Goal: Task Accomplishment & Management: Use online tool/utility

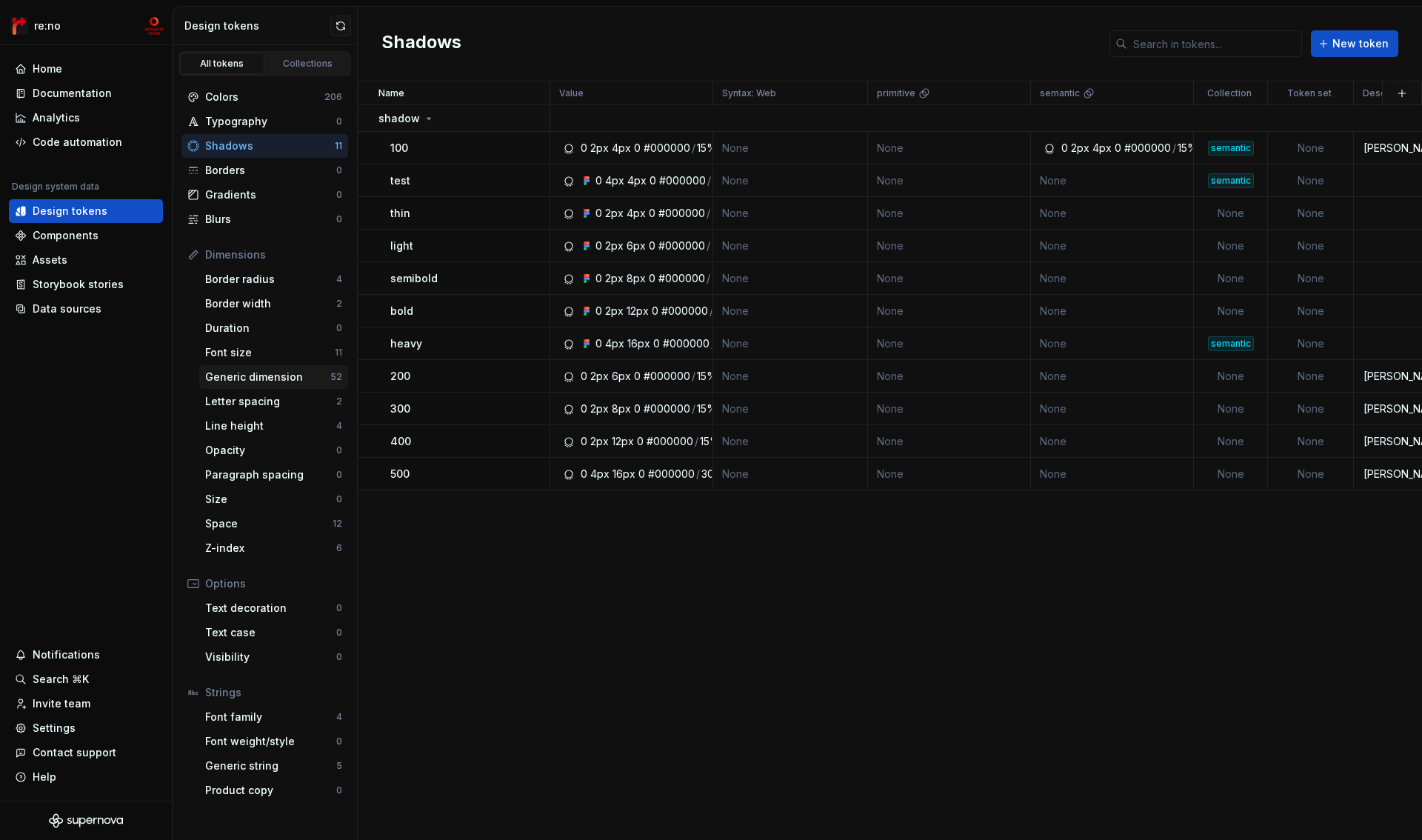
click at [232, 376] on div "Generic dimension" at bounding box center [267, 376] width 125 height 15
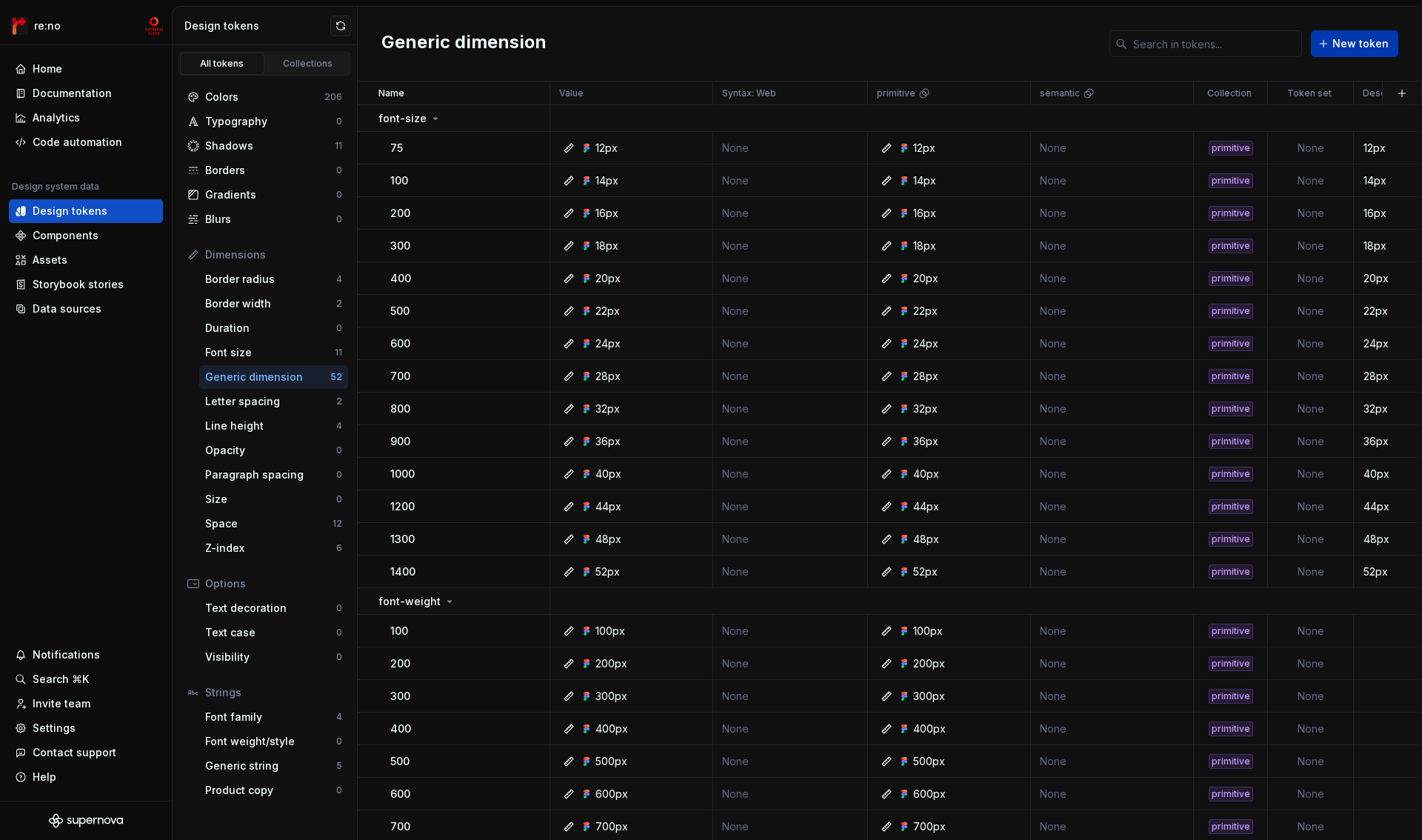
click at [1349, 48] on span "New token" at bounding box center [1361, 43] width 56 height 15
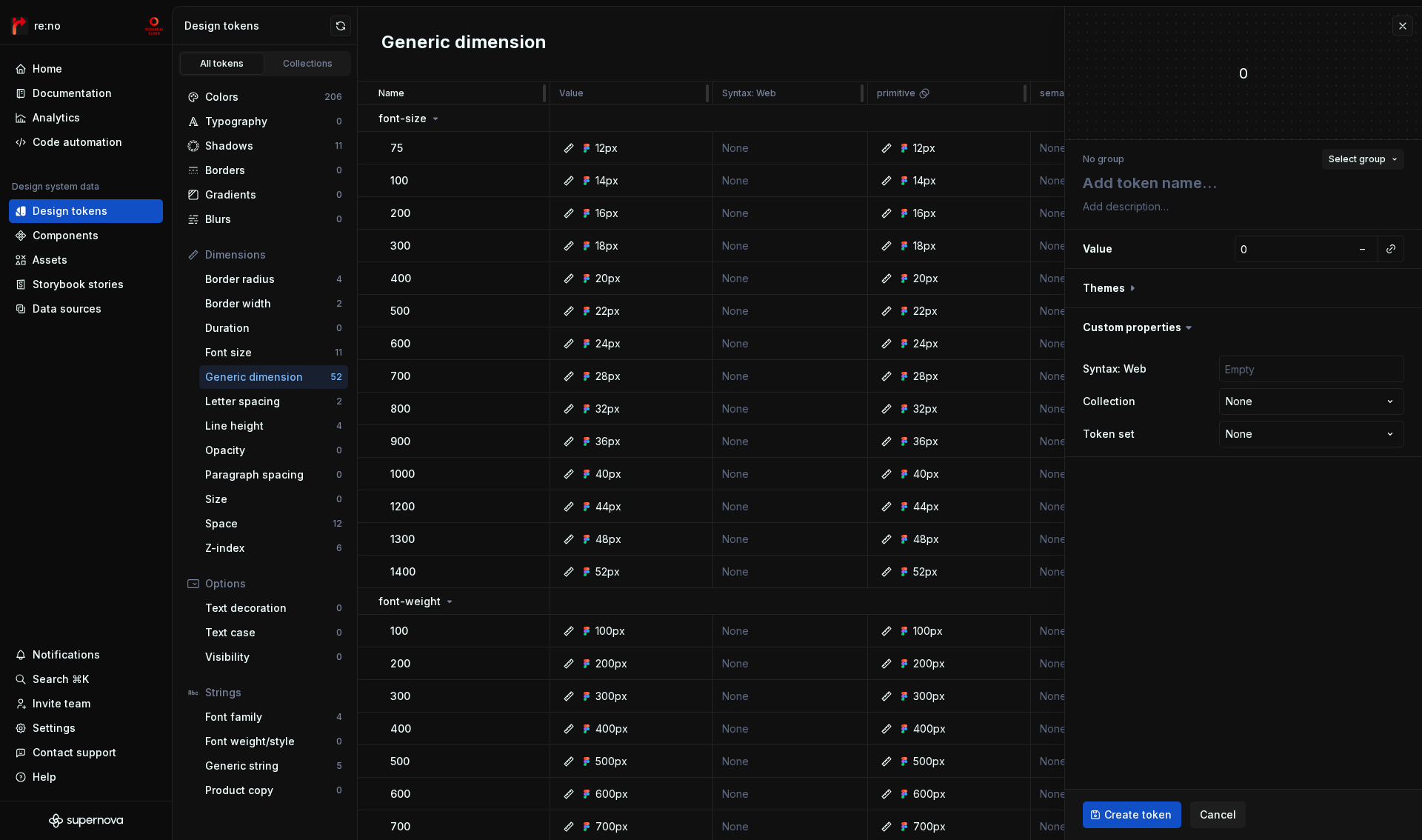
click at [1361, 159] on span "Select group" at bounding box center [1357, 159] width 57 height 12
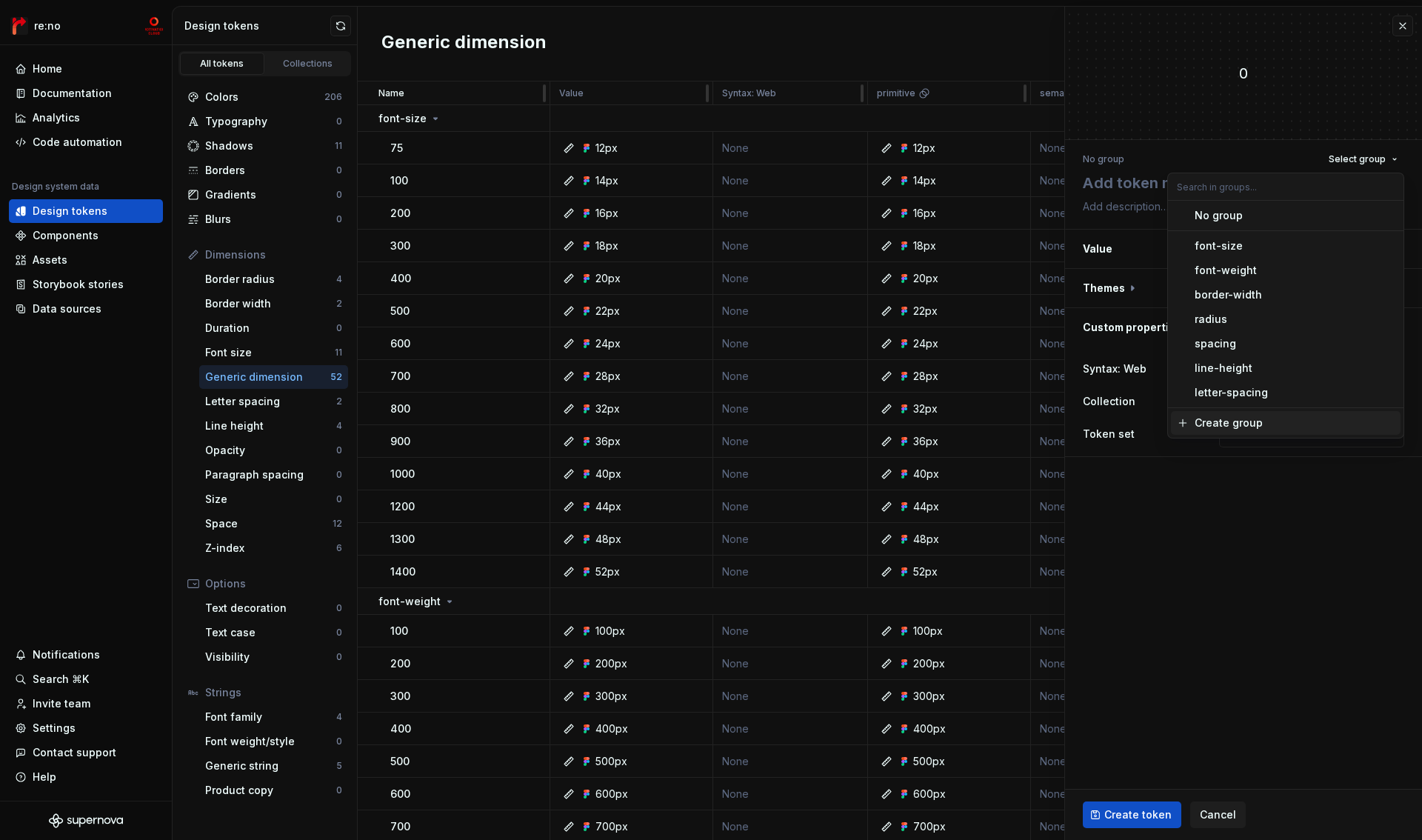
click at [1215, 422] on div "Create group" at bounding box center [1228, 422] width 68 height 15
type textarea "*"
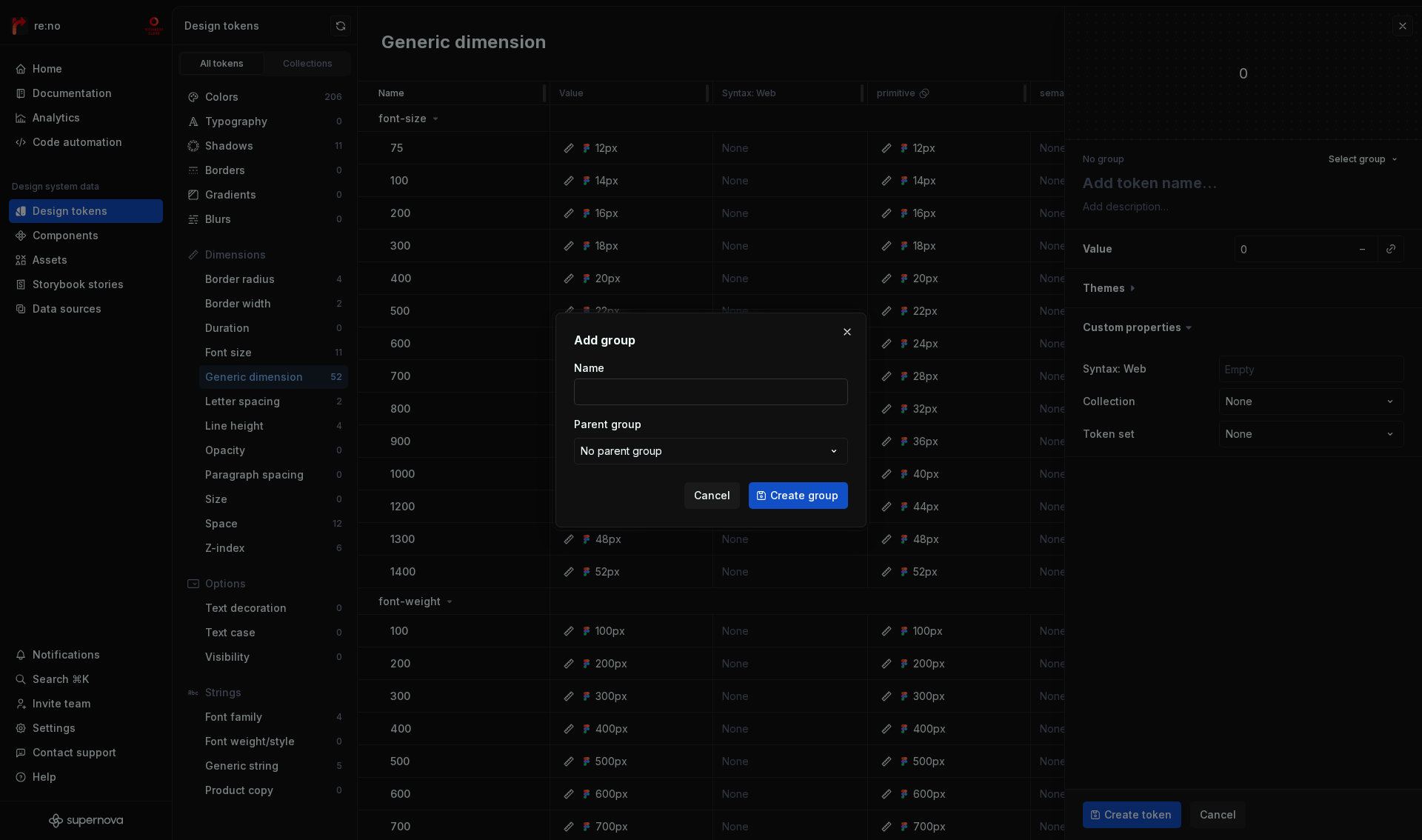
click at [752, 394] on input "Name" at bounding box center [711, 391] width 274 height 26
type input "breakpoint"
click at [770, 487] on button "Create group" at bounding box center [799, 495] width 99 height 26
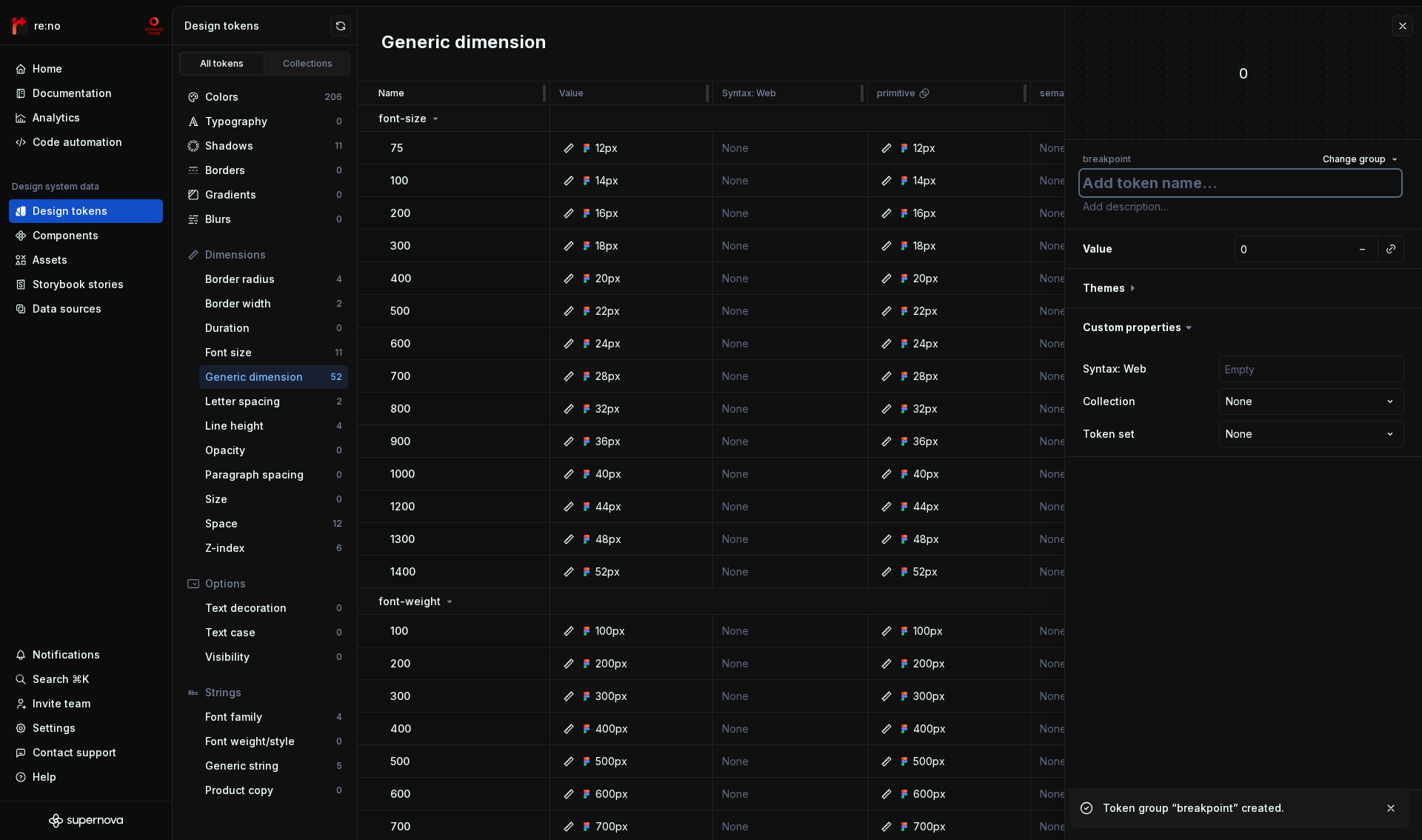
click at [1200, 190] on textarea at bounding box center [1240, 182] width 322 height 26
paste textarea "breakpoint-1280"
type textarea "*"
type textarea "breakpoint-1280"
type textarea "*"
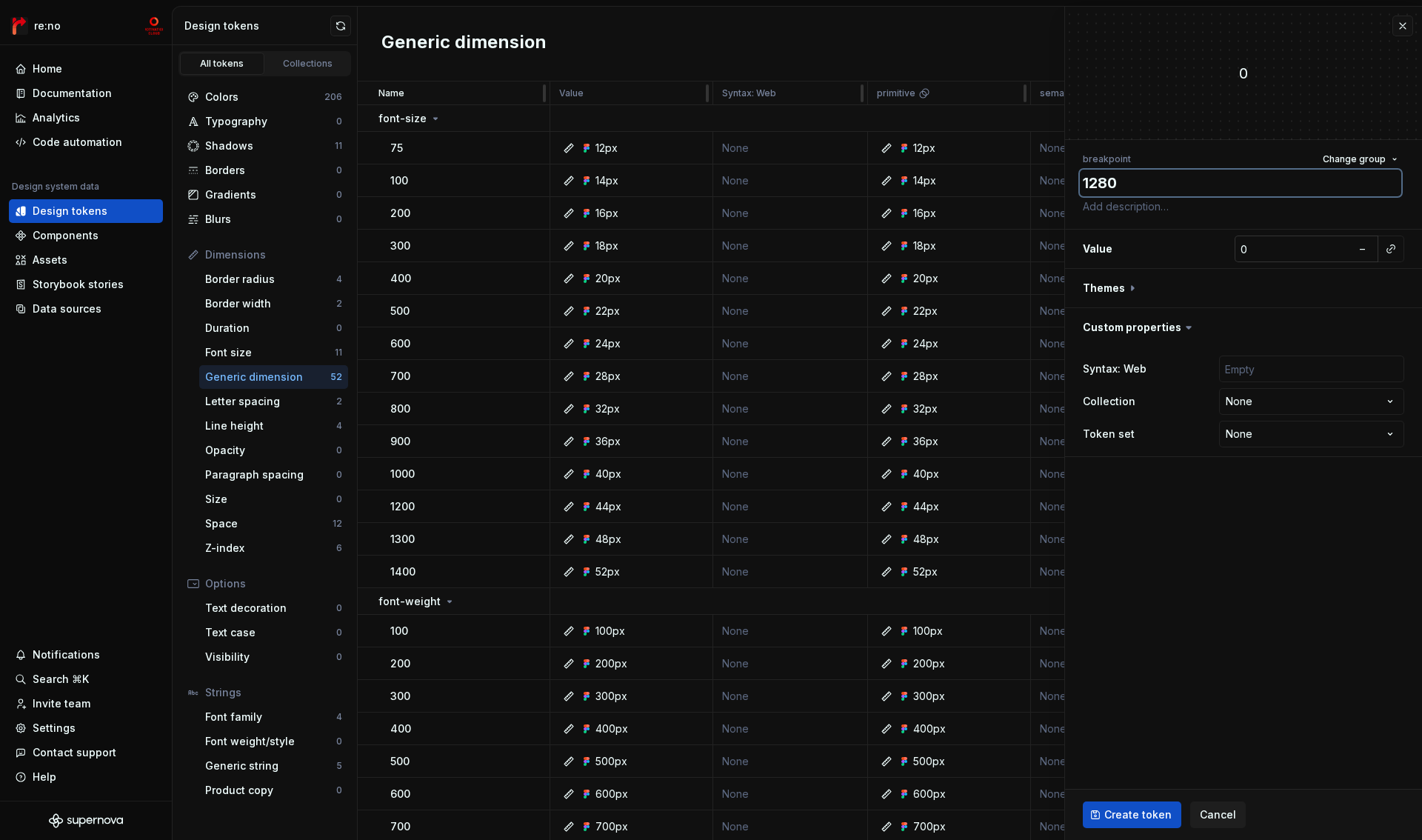
type textarea "1280"
click at [1264, 247] on input "0" at bounding box center [1293, 248] width 117 height 26
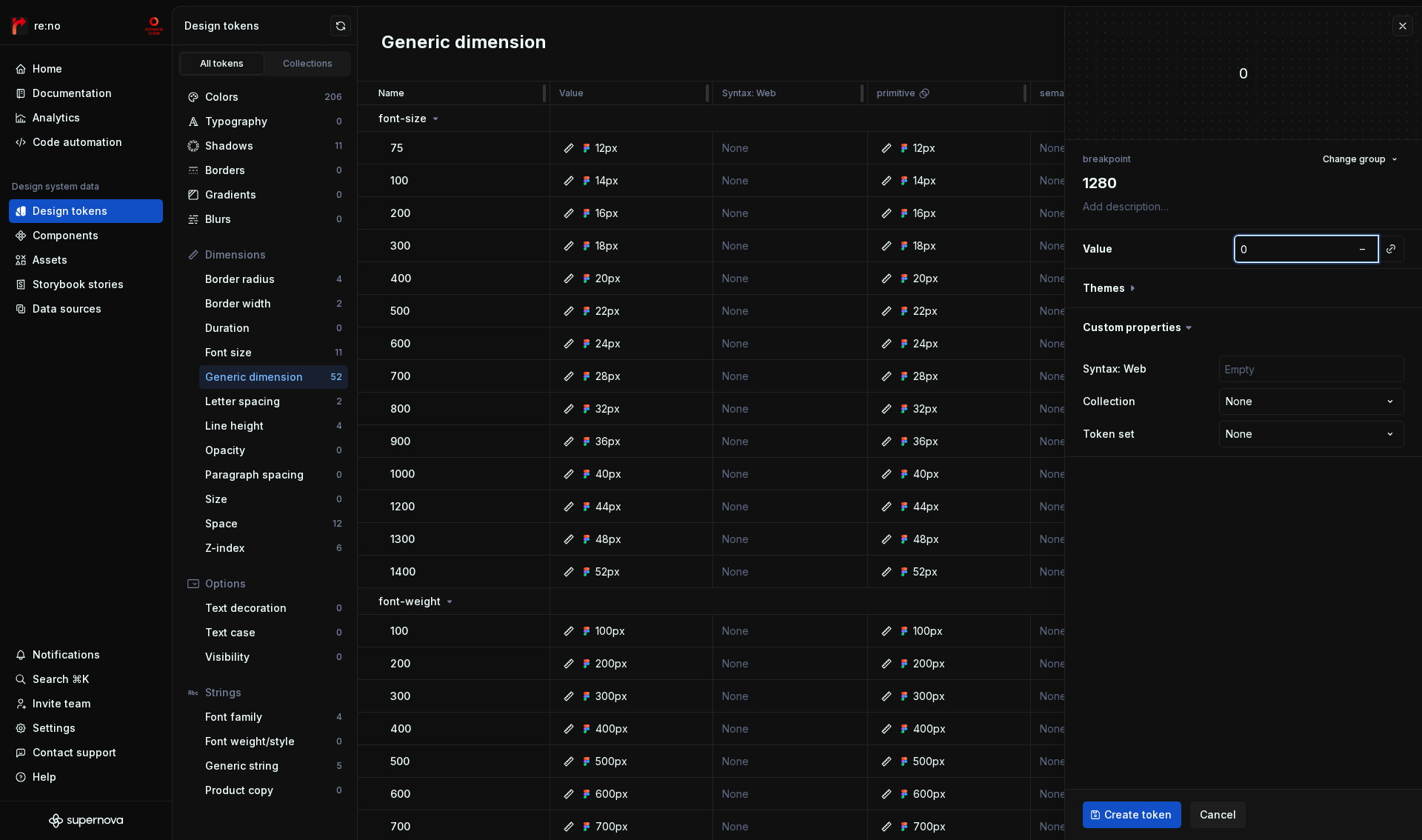
type textarea "*"
type input "1"
type textarea "*"
type input "12"
type textarea "*"
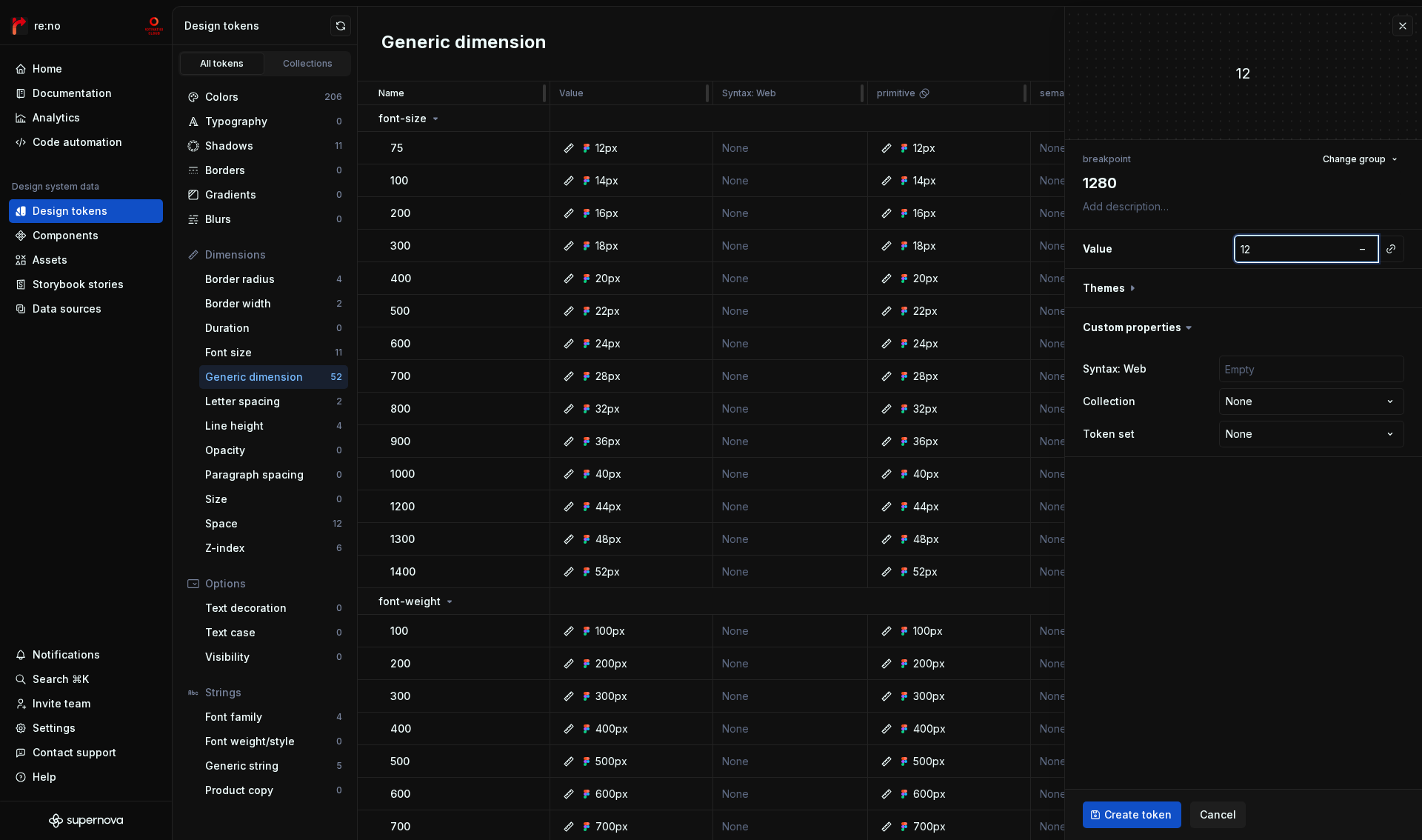
type input "128"
type textarea "*"
type input "1280"
click at [1328, 278] on button "button" at bounding box center [1243, 288] width 357 height 39
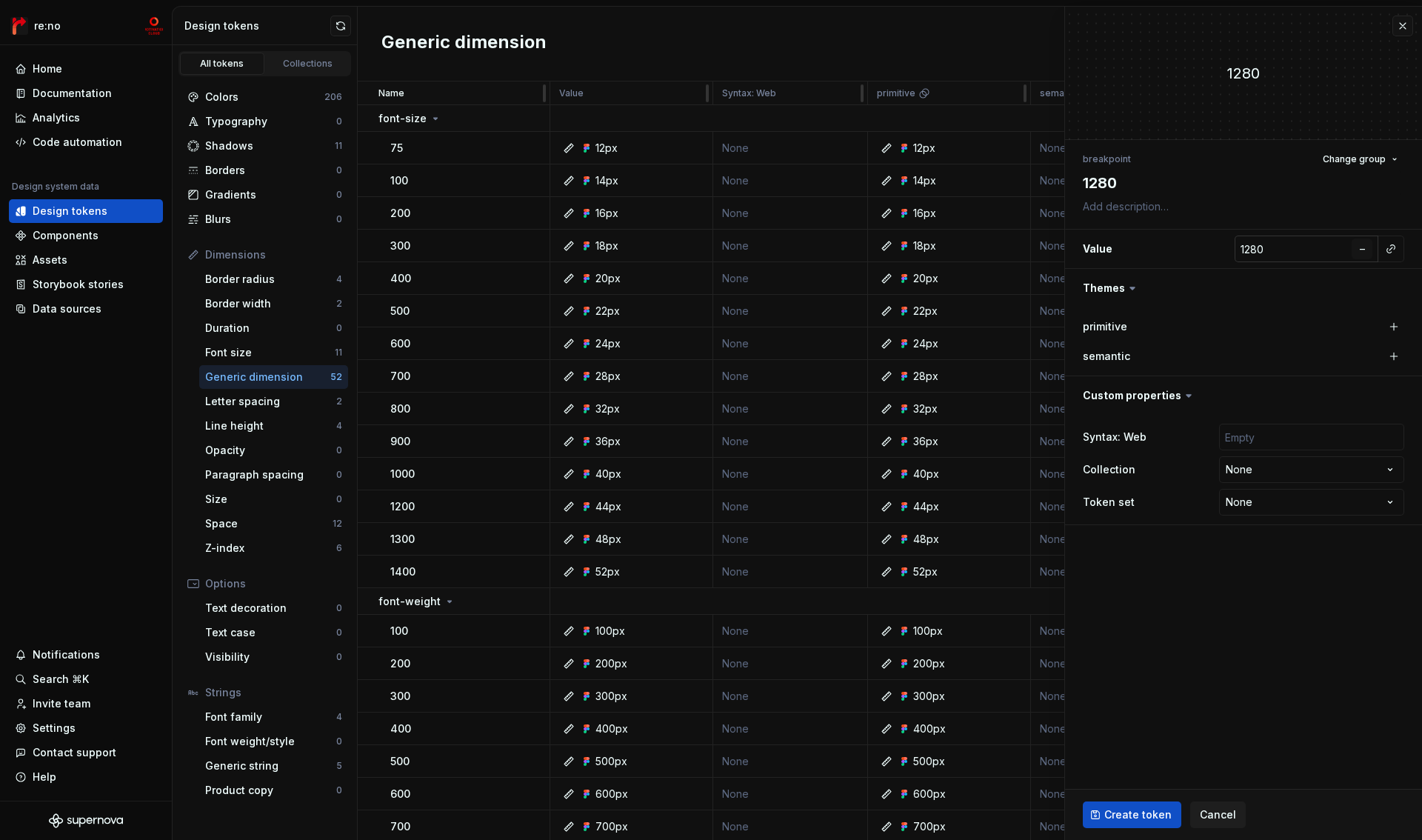
click at [1368, 251] on button "–" at bounding box center [1362, 248] width 20 height 20
click at [1391, 328] on button "button" at bounding box center [1394, 326] width 20 height 20
click at [1233, 330] on button "button" at bounding box center [1231, 326] width 26 height 26
click at [1135, 401] on button "button" at bounding box center [1243, 396] width 357 height 39
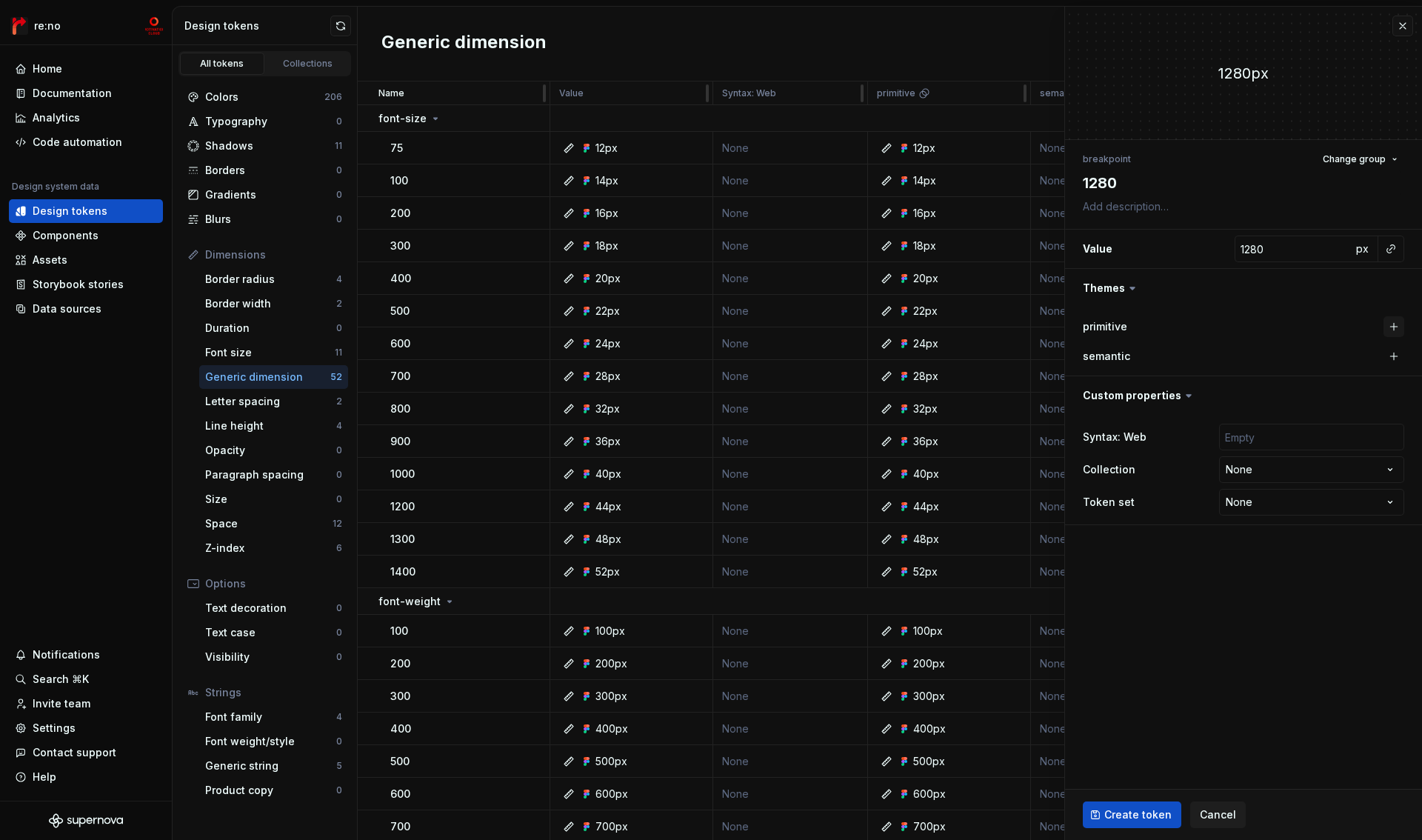
click at [1392, 324] on button "button" at bounding box center [1394, 326] width 20 height 20
type textarea "*"
click at [1362, 472] on html "re:no Home Documentation Analytics Code automation Design system data Design to…" at bounding box center [711, 420] width 1422 height 840
select select "**********"
click at [1138, 815] on span "Create token" at bounding box center [1137, 814] width 67 height 15
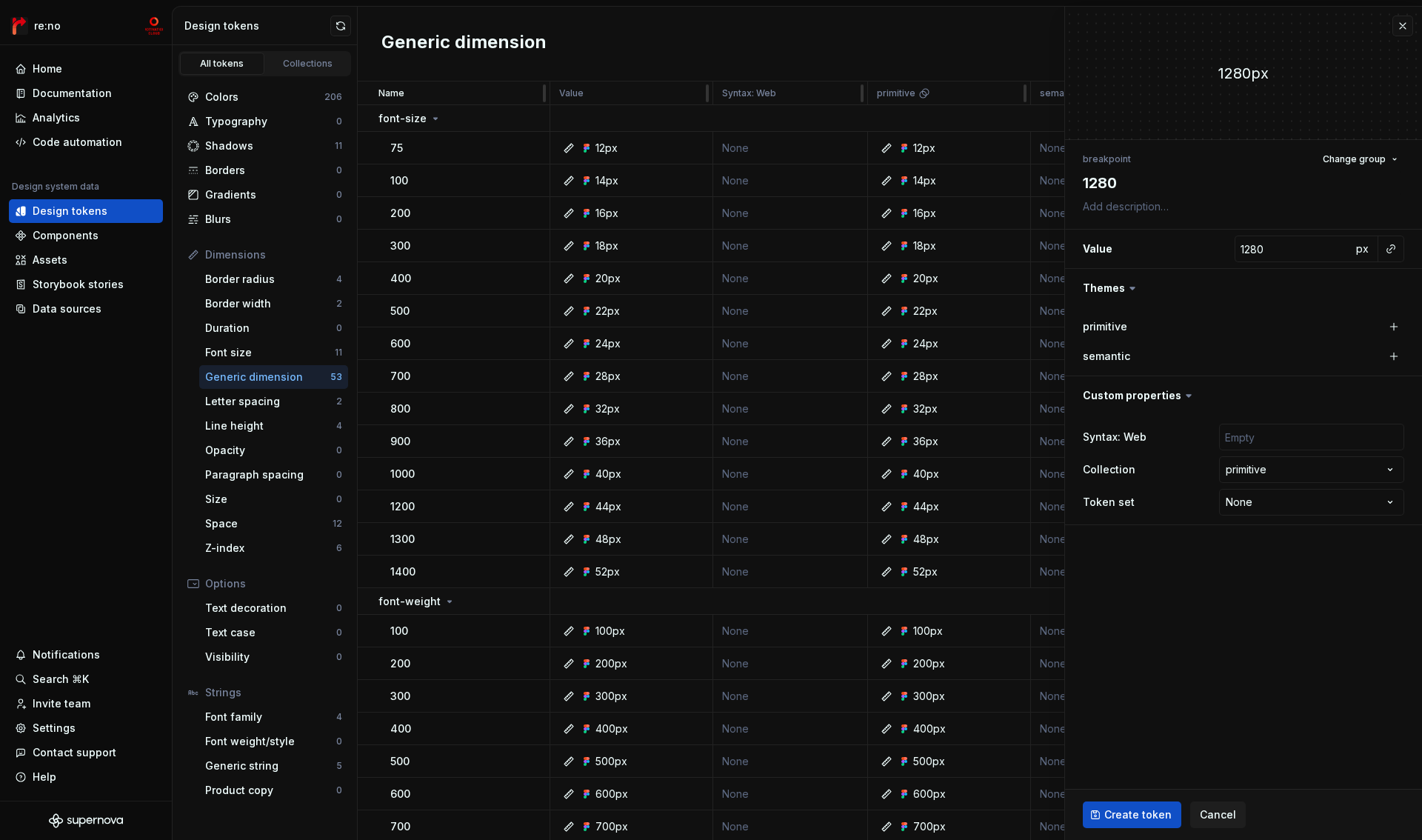
type textarea "*"
type input "0"
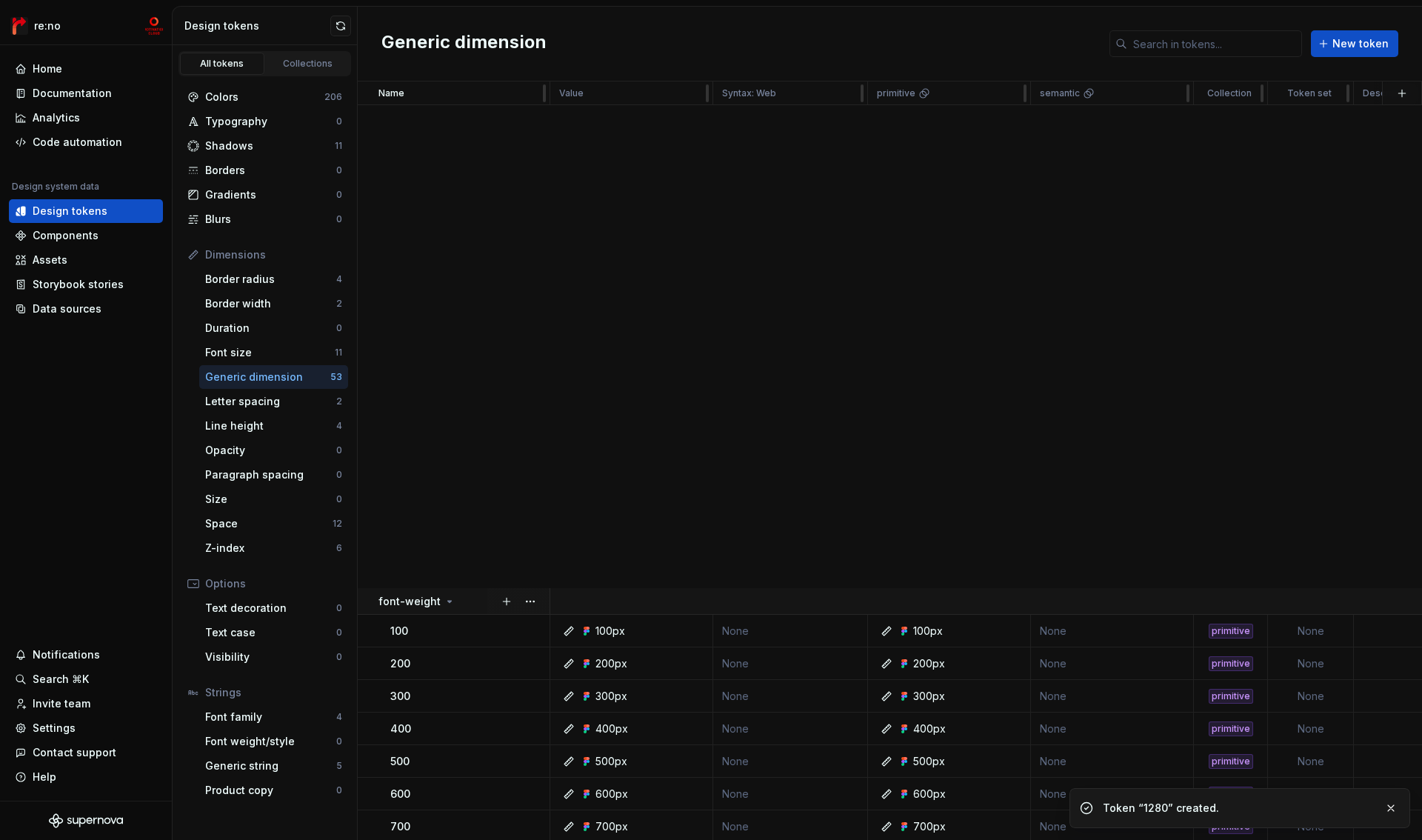
scroll to position [1213, 0]
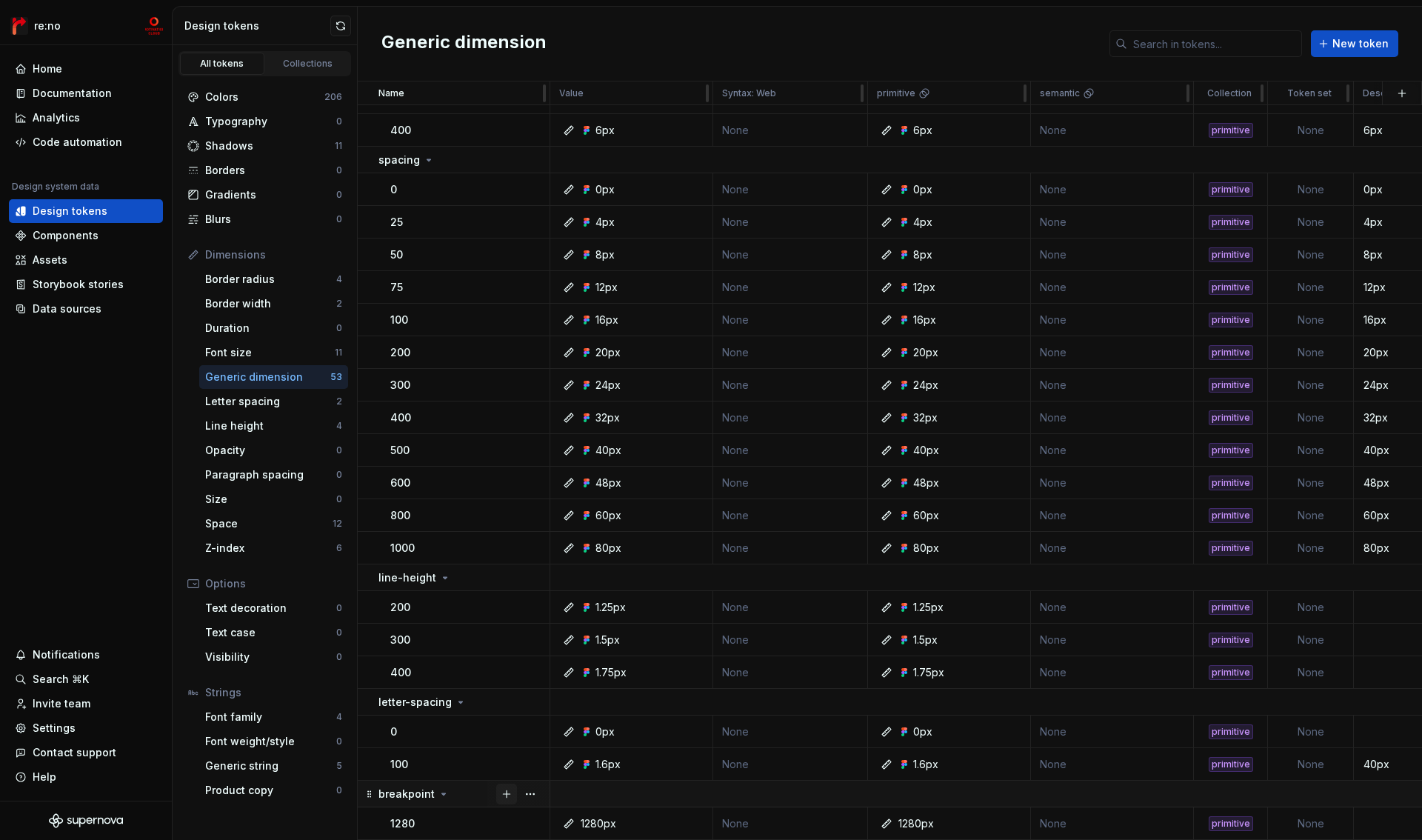
click at [503, 788] on button "button" at bounding box center [506, 793] width 20 height 20
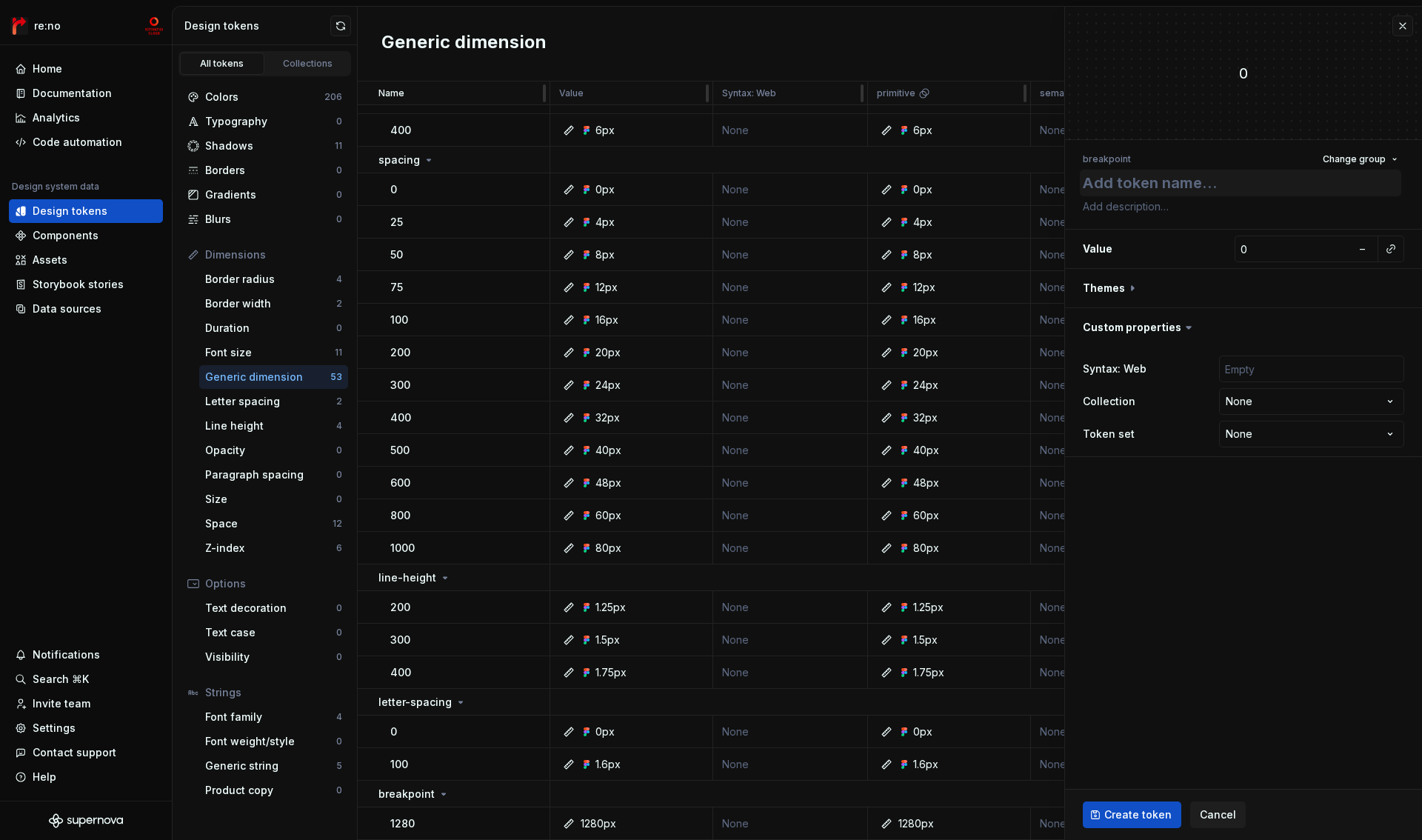
click at [1153, 188] on textarea at bounding box center [1240, 182] width 322 height 26
type textarea "*"
type textarea "d"
type textarea "*"
type textarea "des"
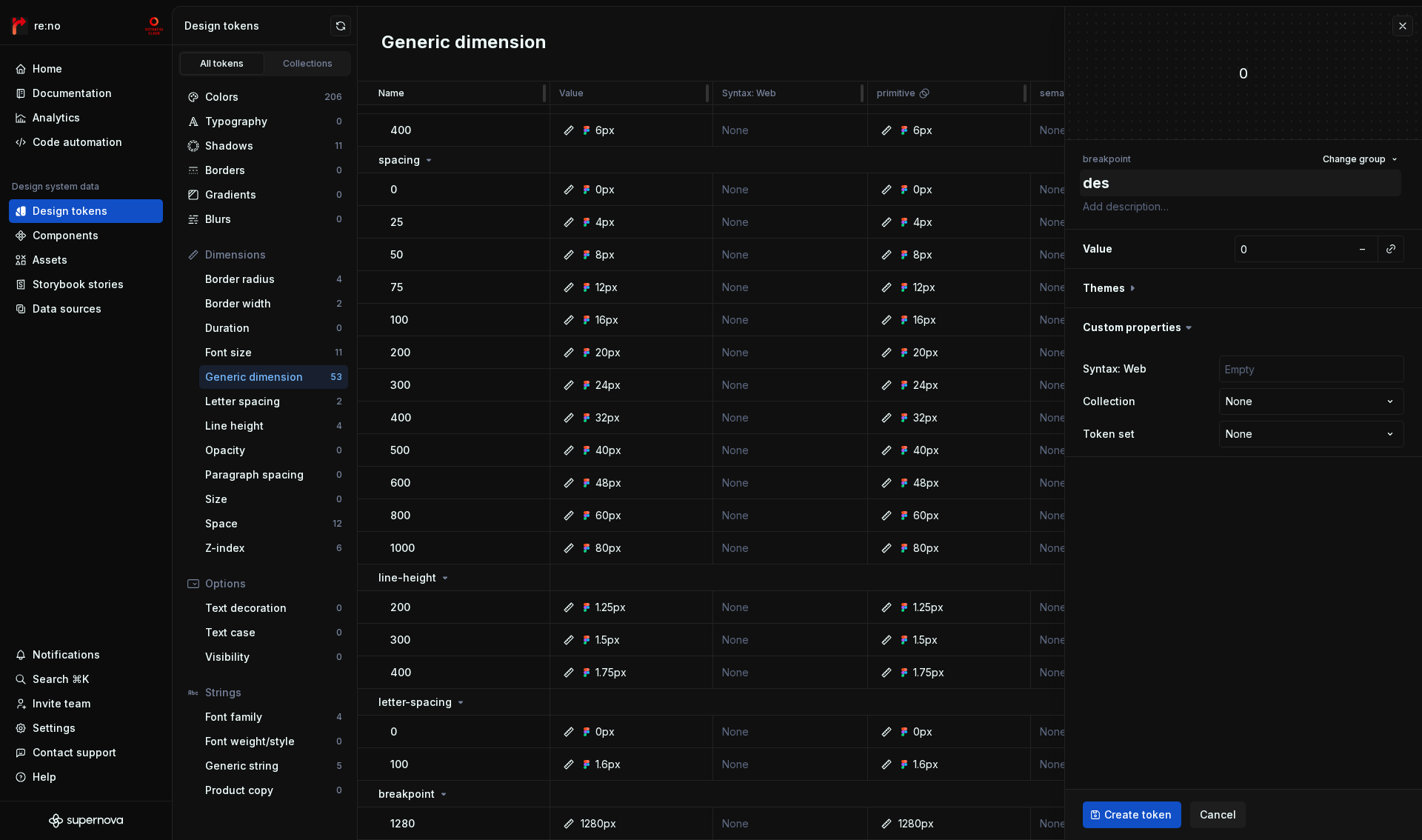
type textarea "*"
type textarea "desk"
type textarea "*"
type textarea "deskp"
type textarea "*"
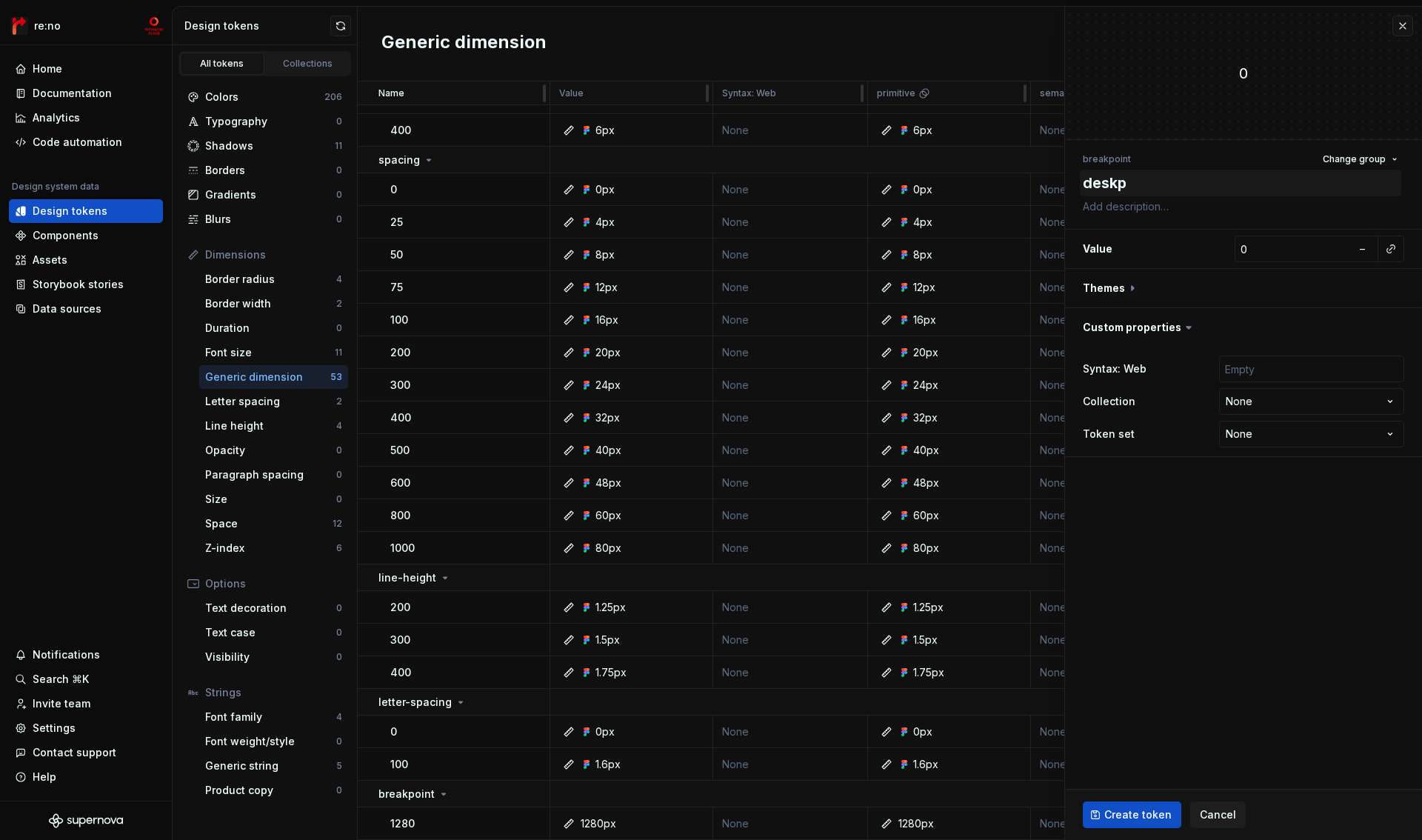
type textarea "desk"
type textarea "*"
type textarea "deskto"
type textarea "*"
type textarea "desktop"
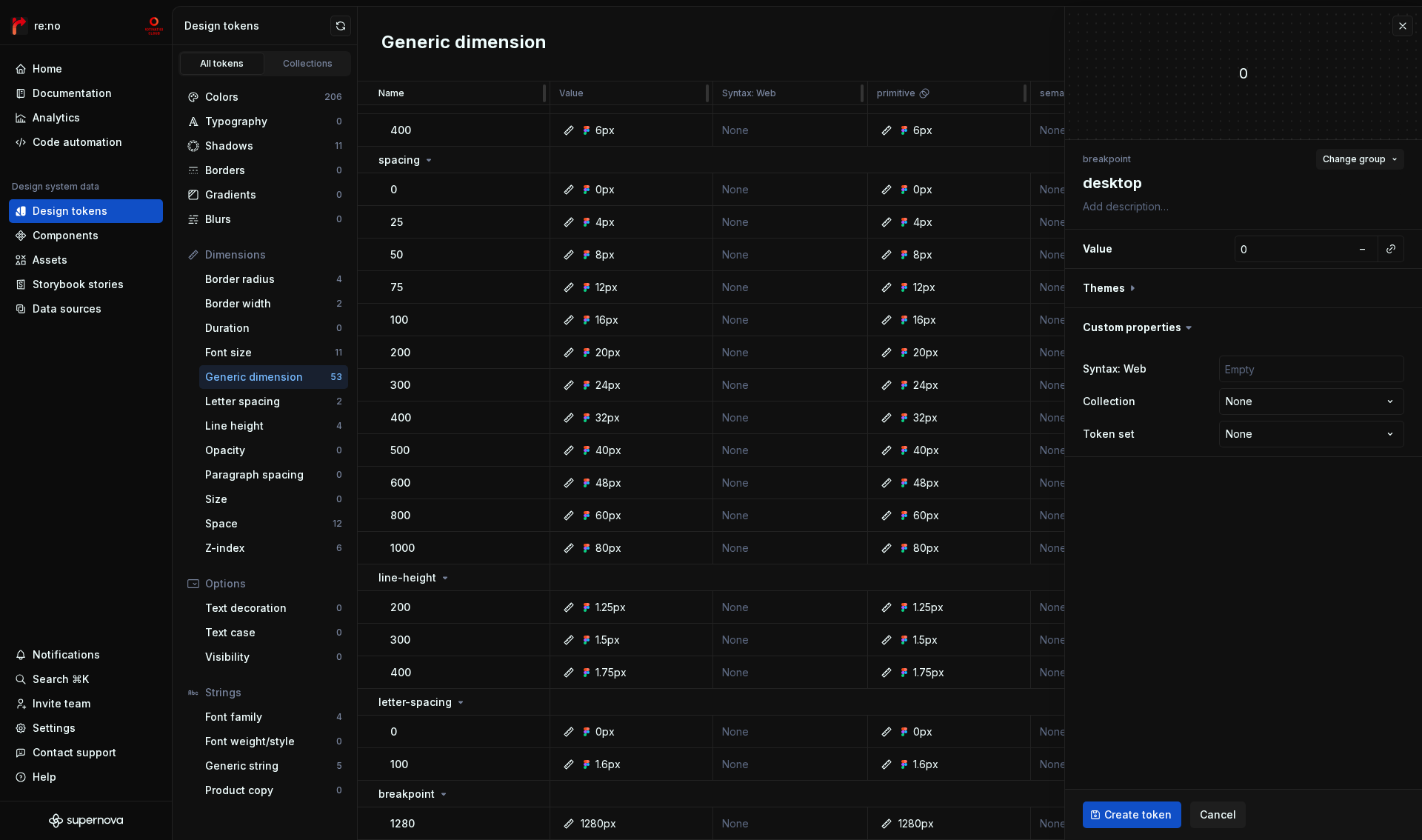
click at [1360, 160] on span "Change group" at bounding box center [1354, 159] width 63 height 12
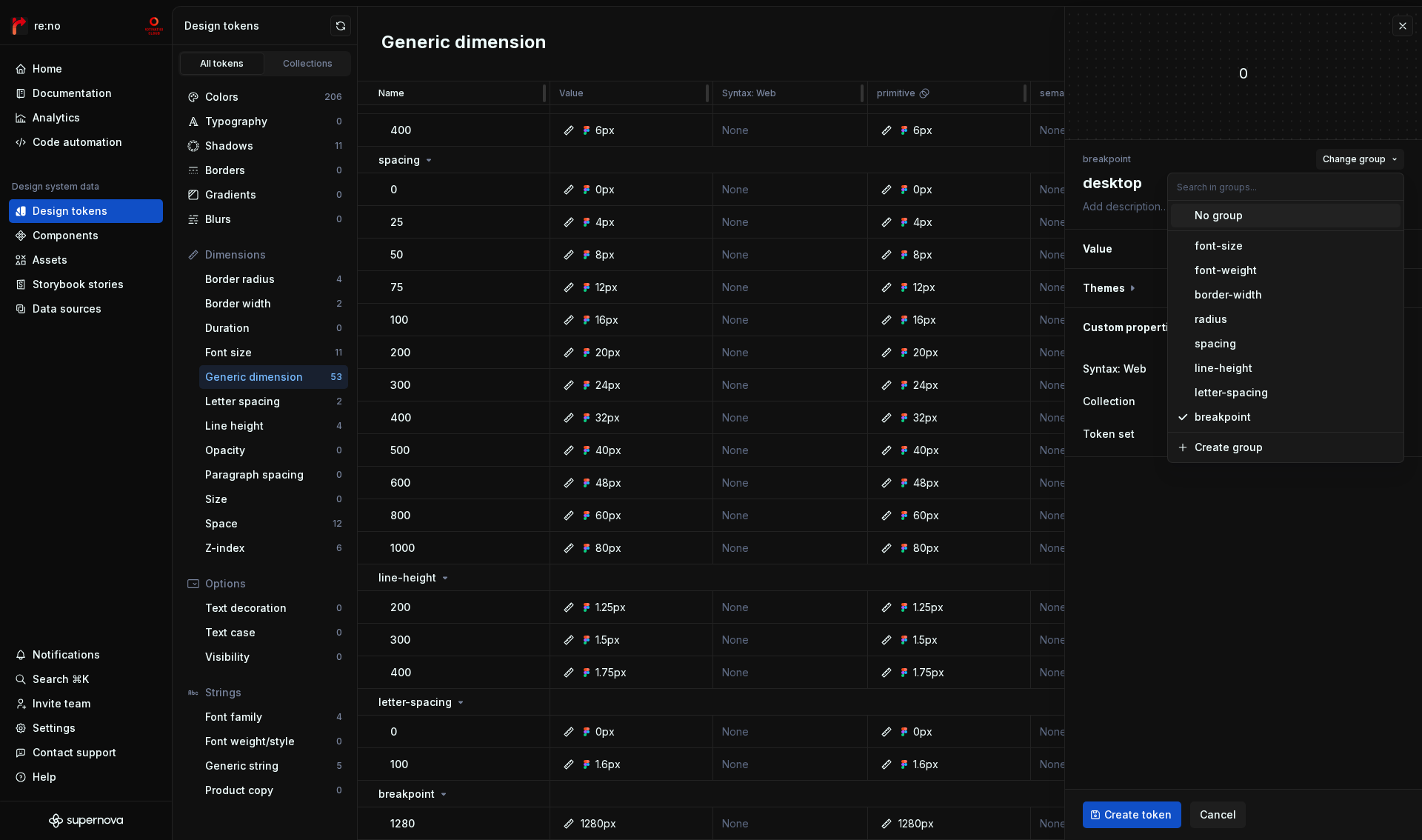
click at [1360, 159] on span "Change group" at bounding box center [1354, 159] width 63 height 12
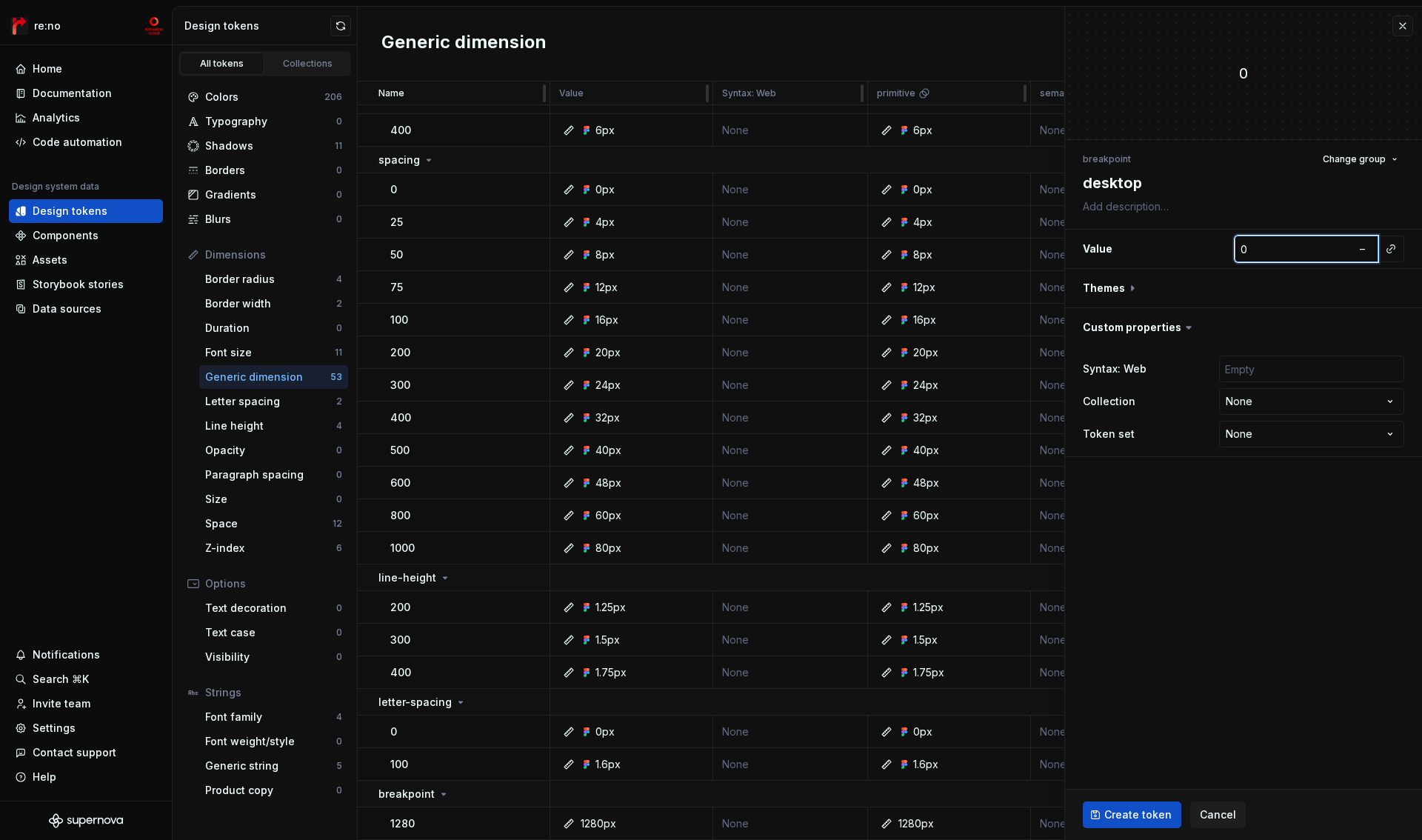
click at [1299, 248] on input "0" at bounding box center [1293, 248] width 117 height 26
click at [1393, 246] on button "button" at bounding box center [1390, 248] width 20 height 20
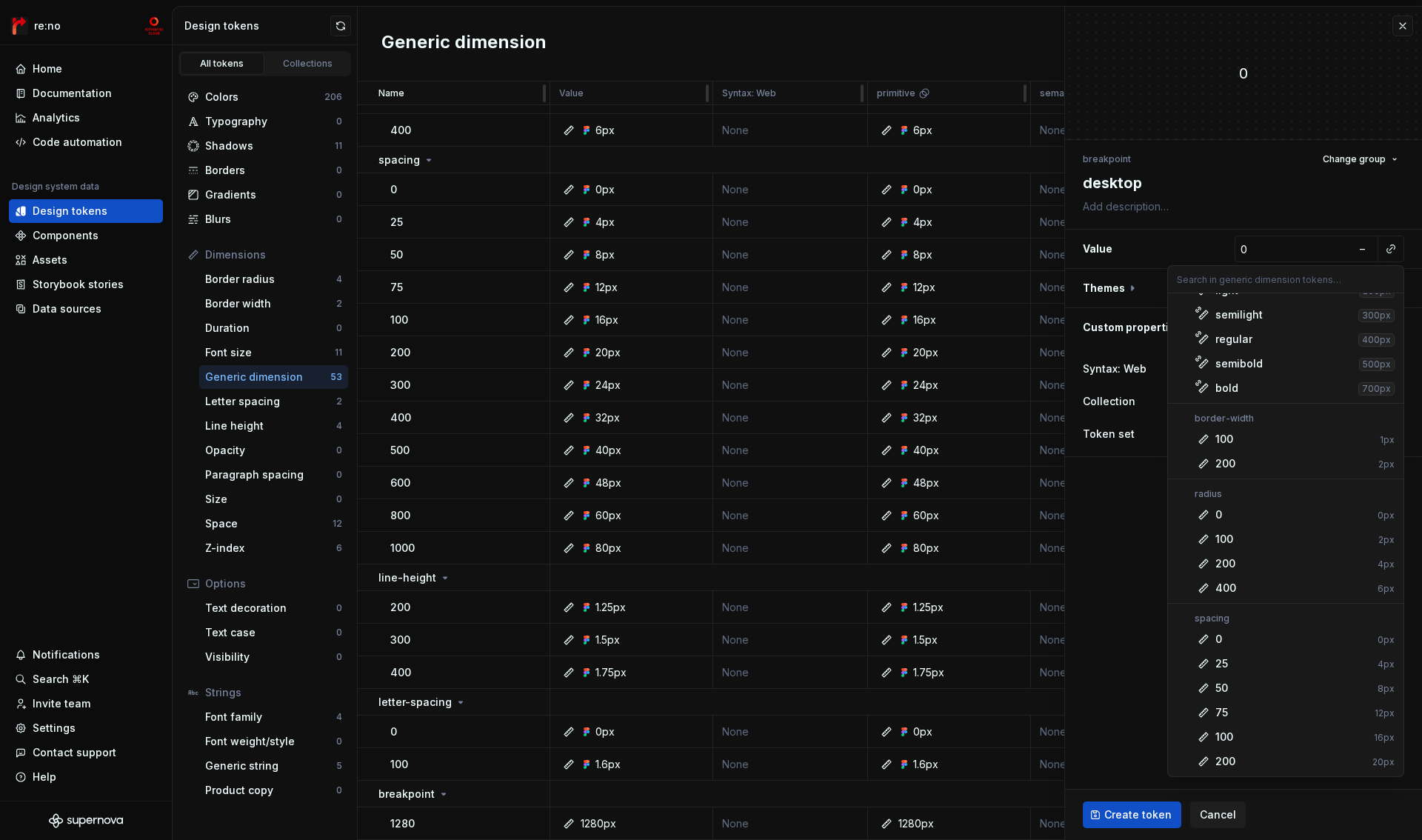
scroll to position [1032, 0]
click at [1232, 762] on div "1280" at bounding box center [1227, 760] width 24 height 15
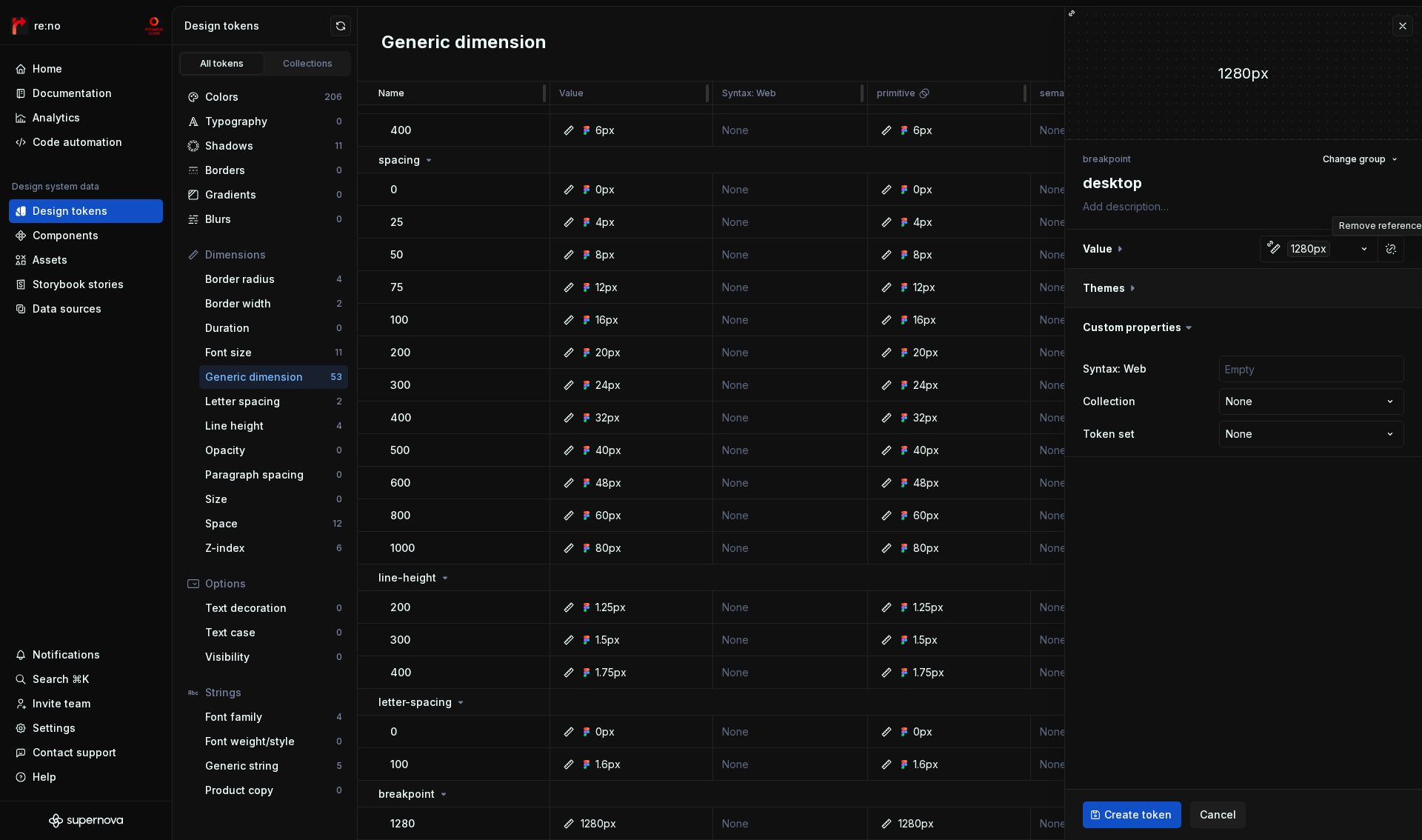
click at [1120, 289] on button "button" at bounding box center [1243, 288] width 357 height 39
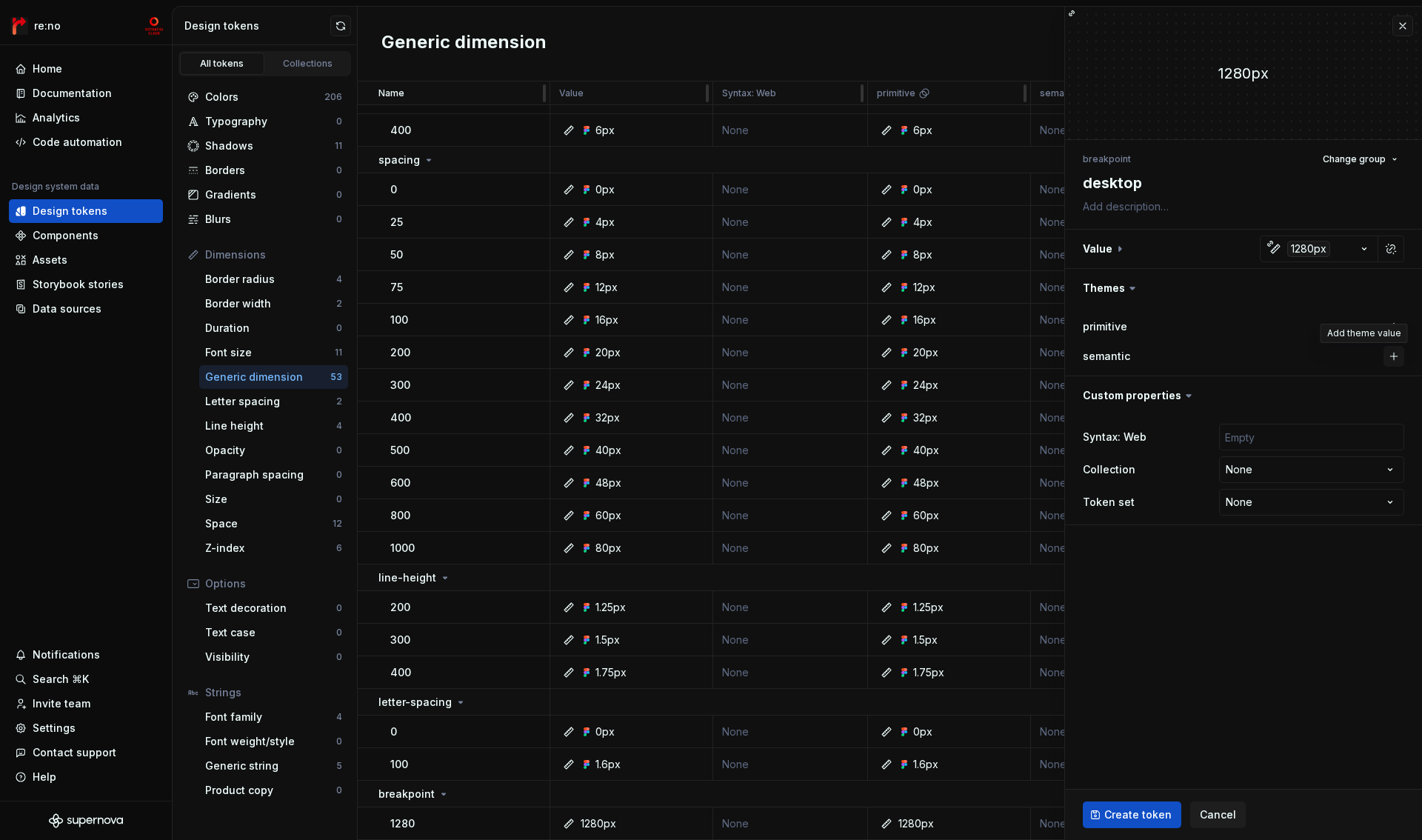
click at [1393, 354] on button "button" at bounding box center [1394, 356] width 20 height 20
type textarea "*"
click at [1393, 469] on html "re:no Home Documentation Analytics Code automation Design system data Design to…" at bounding box center [711, 420] width 1422 height 840
select select "**********"
click at [1262, 438] on input "text" at bounding box center [1311, 437] width 185 height 26
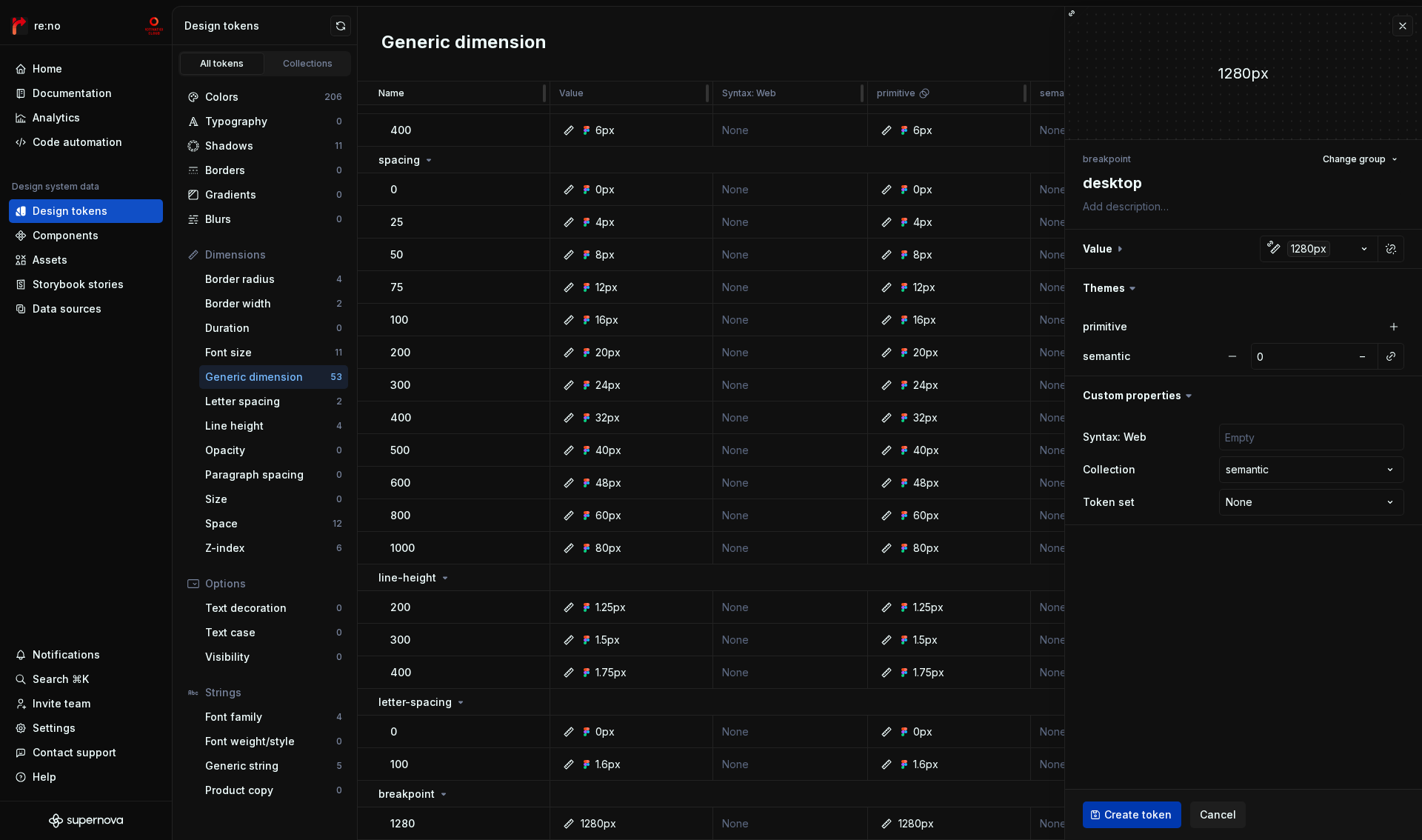
click at [1128, 811] on span "Create token" at bounding box center [1137, 814] width 67 height 15
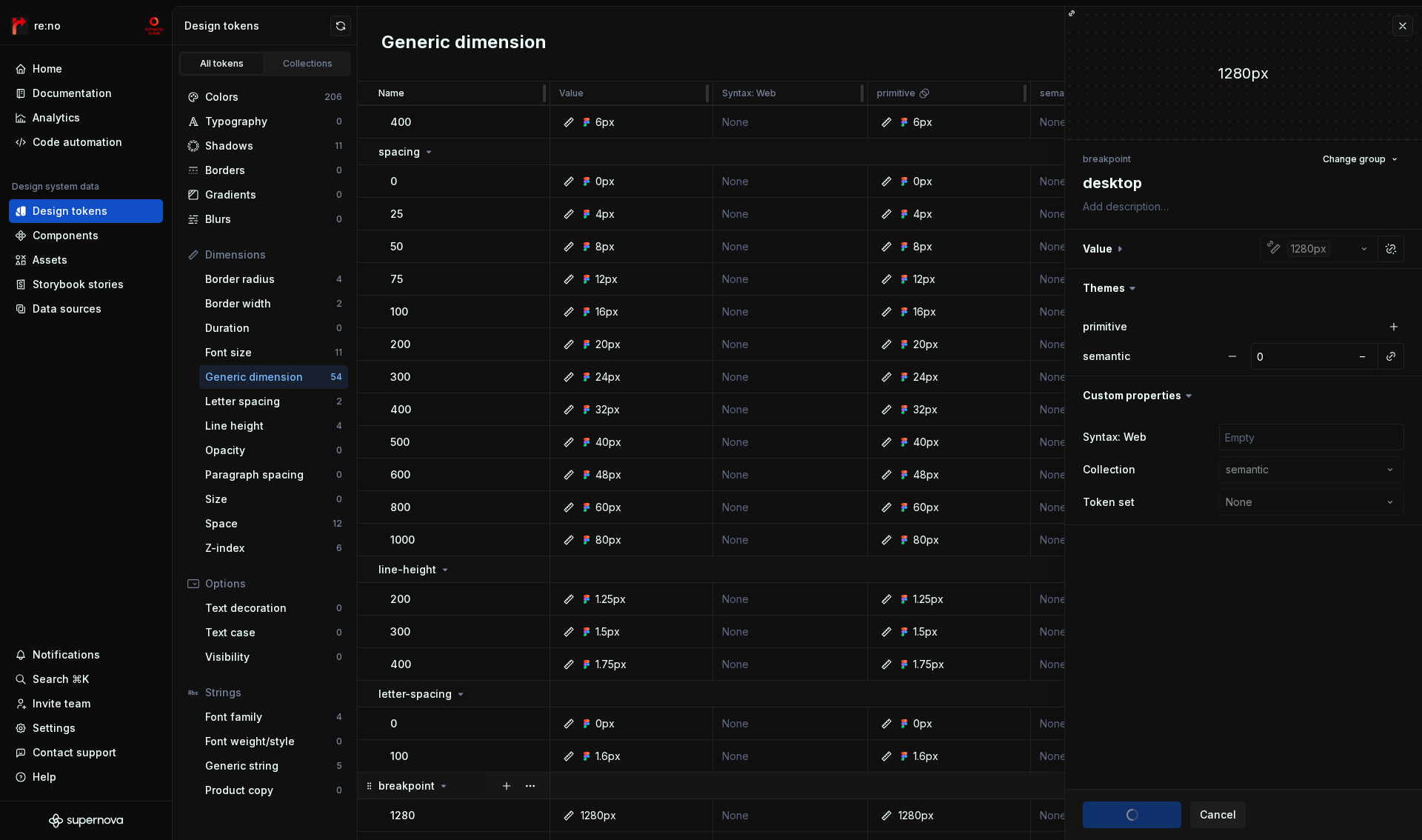
scroll to position [1246, 0]
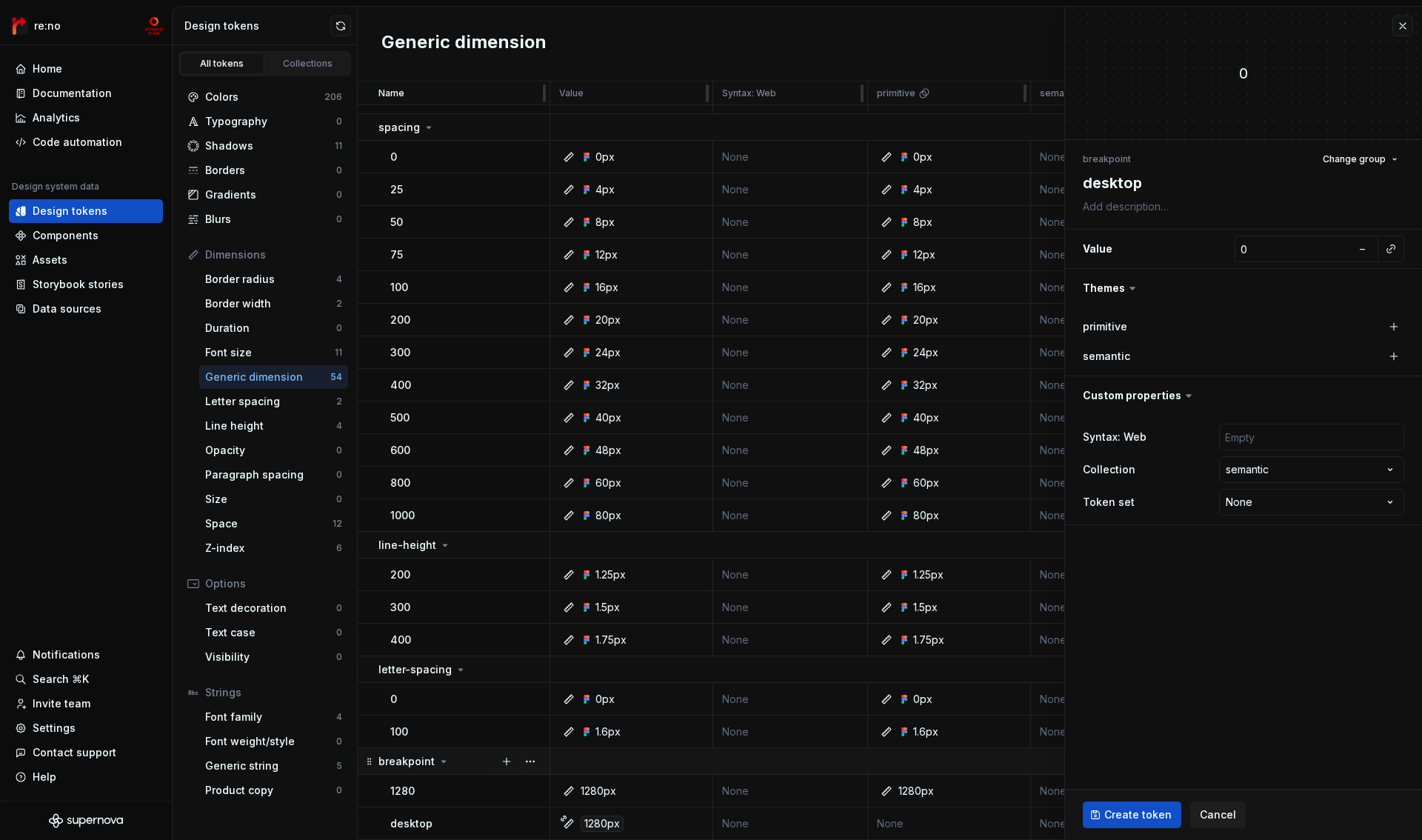
type textarea "*"
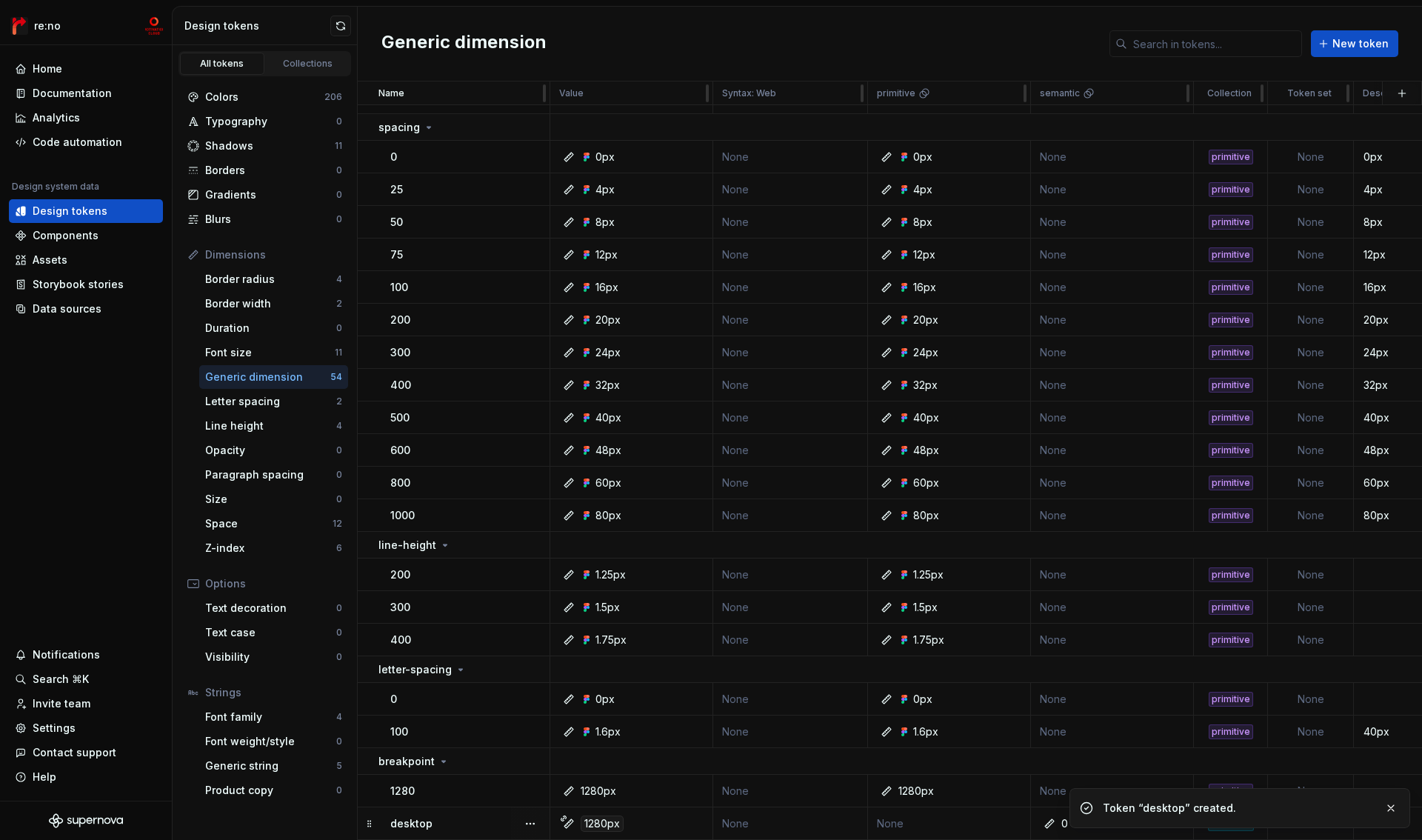
click at [750, 816] on td "None" at bounding box center [790, 823] width 155 height 33
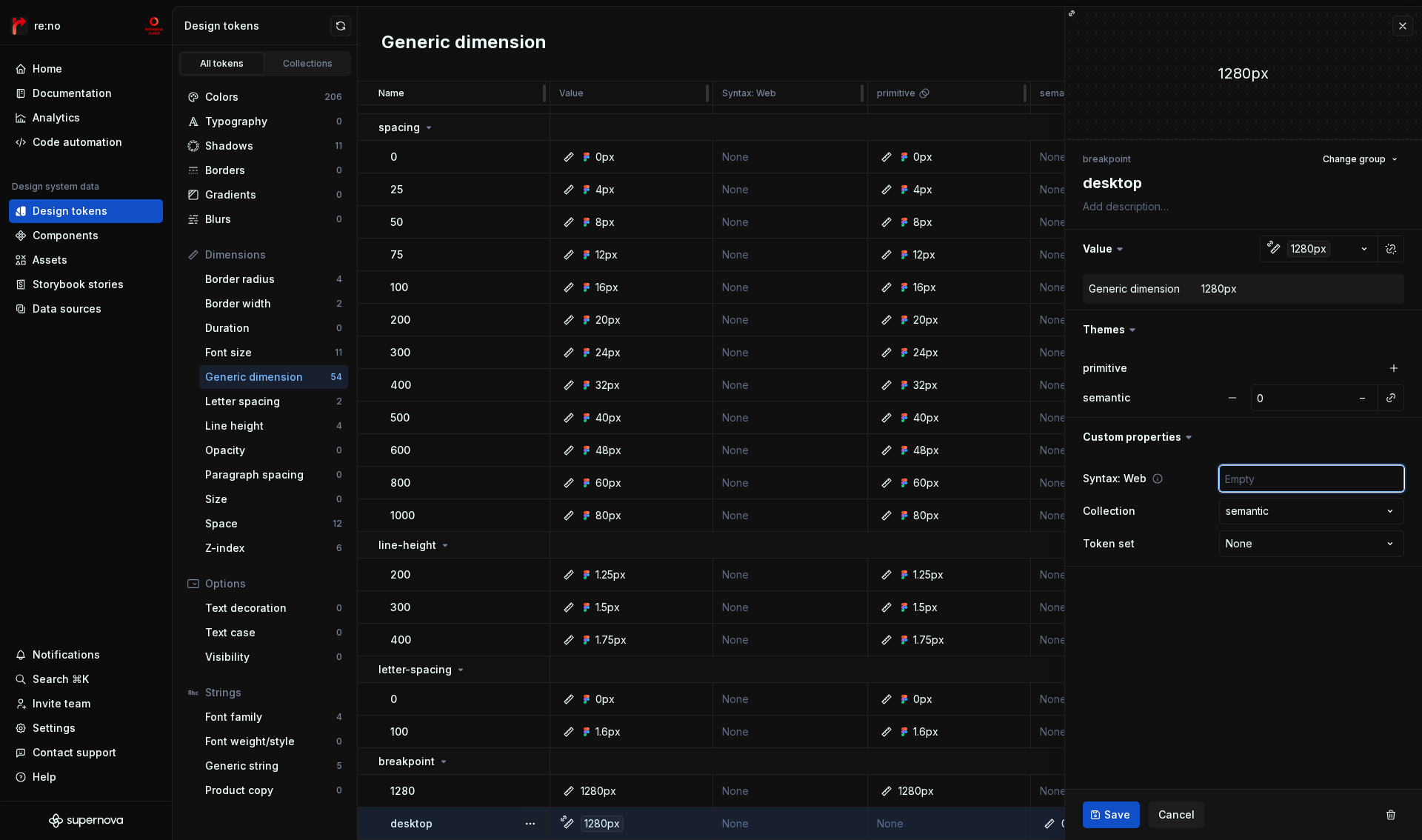
click at [1280, 479] on input "text" at bounding box center [1311, 477] width 185 height 26
type textarea "*"
type input "v"
type textarea "*"
type input "va"
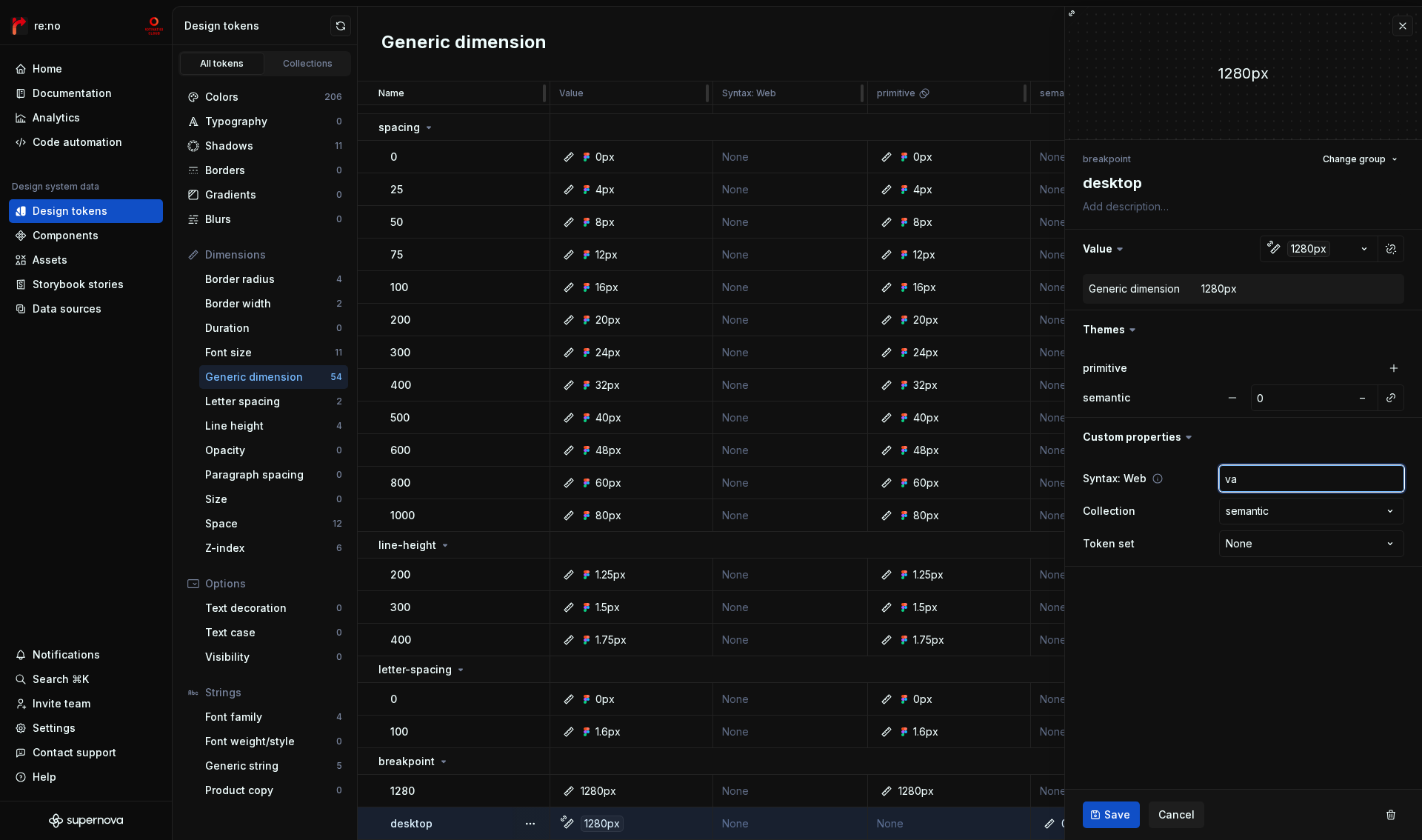
type textarea "*"
type input "var"
type textarea "*"
type input "var("
type textarea "*"
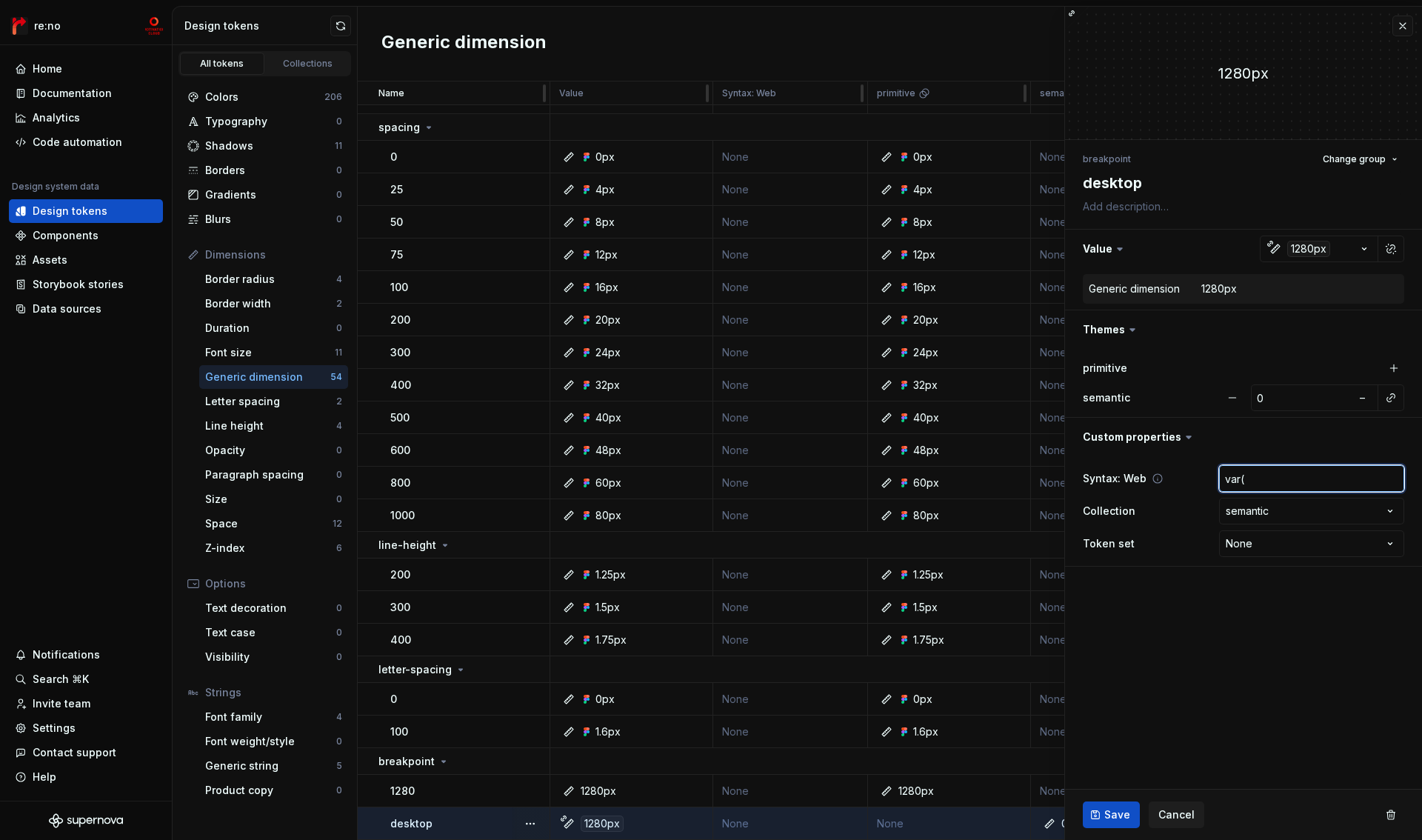
type input "var()"
type textarea "*"
type input "var(-)"
type textarea "*"
type input "var(--)"
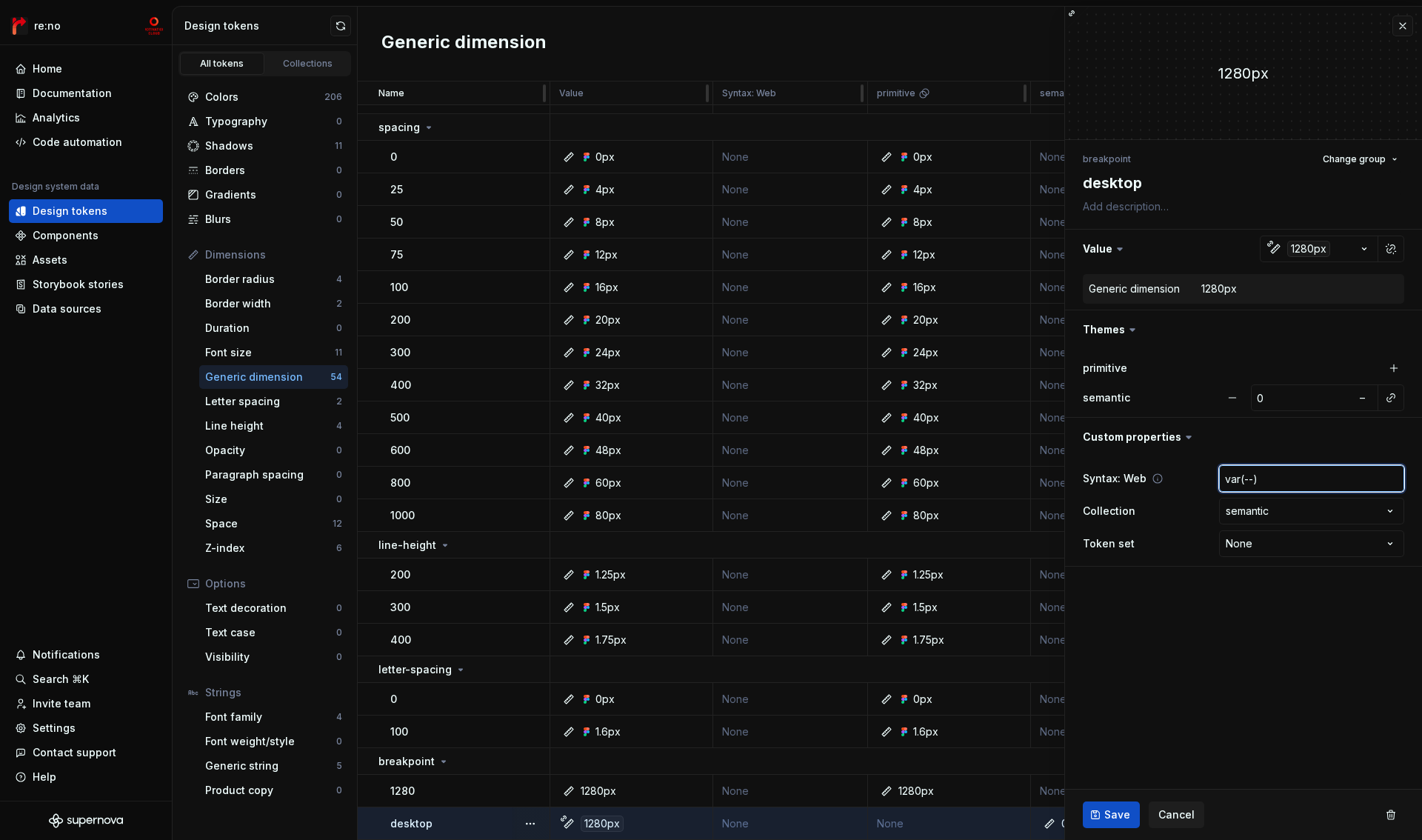
type textarea "*"
type input "var(--m)"
type textarea "*"
type input "var(--mcs)"
type textarea "*"
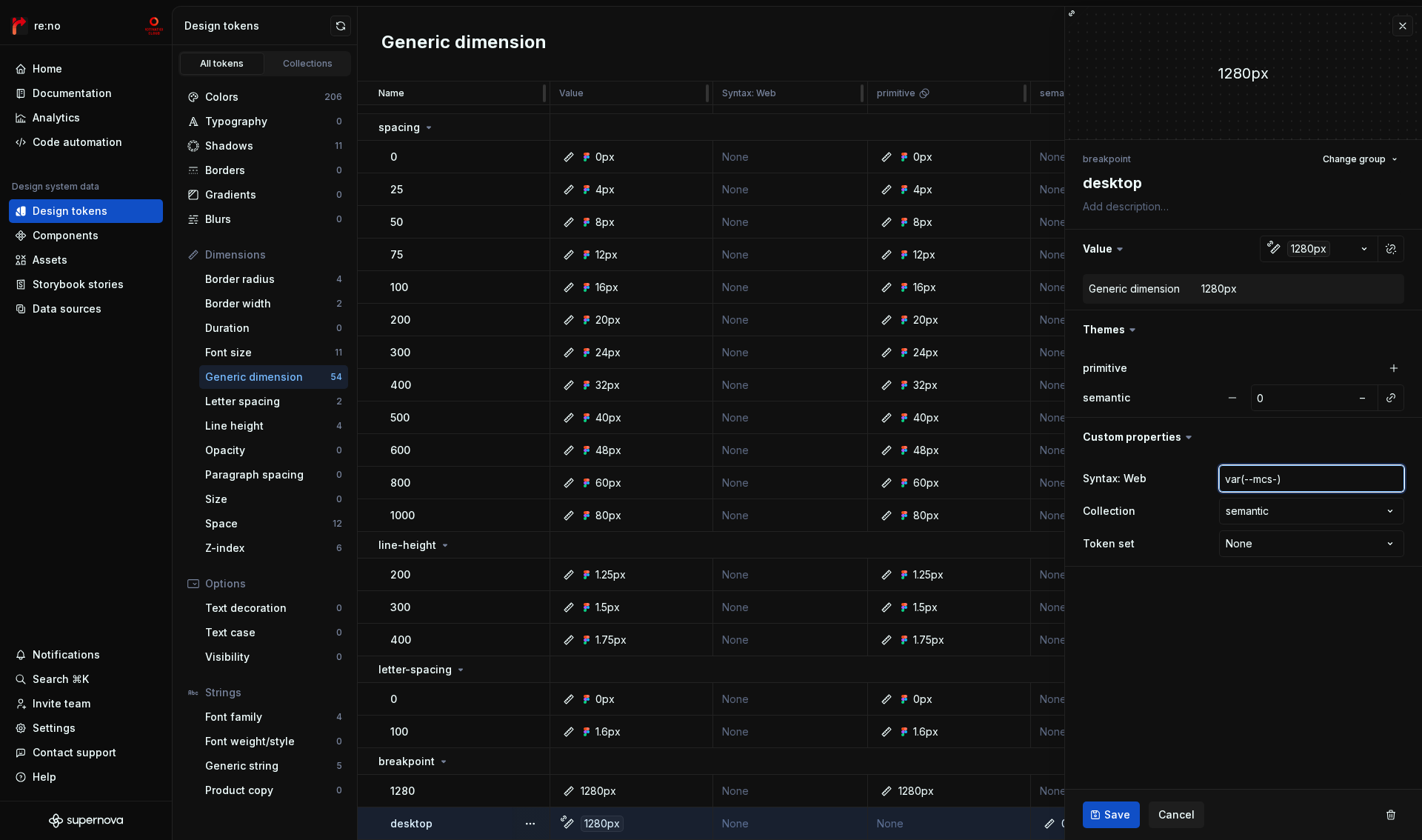
type input "var(--mcs-)"
click at [1262, 479] on input "var(--mcs-)" at bounding box center [1311, 477] width 185 height 26
type textarea "*"
type input "var(---)"
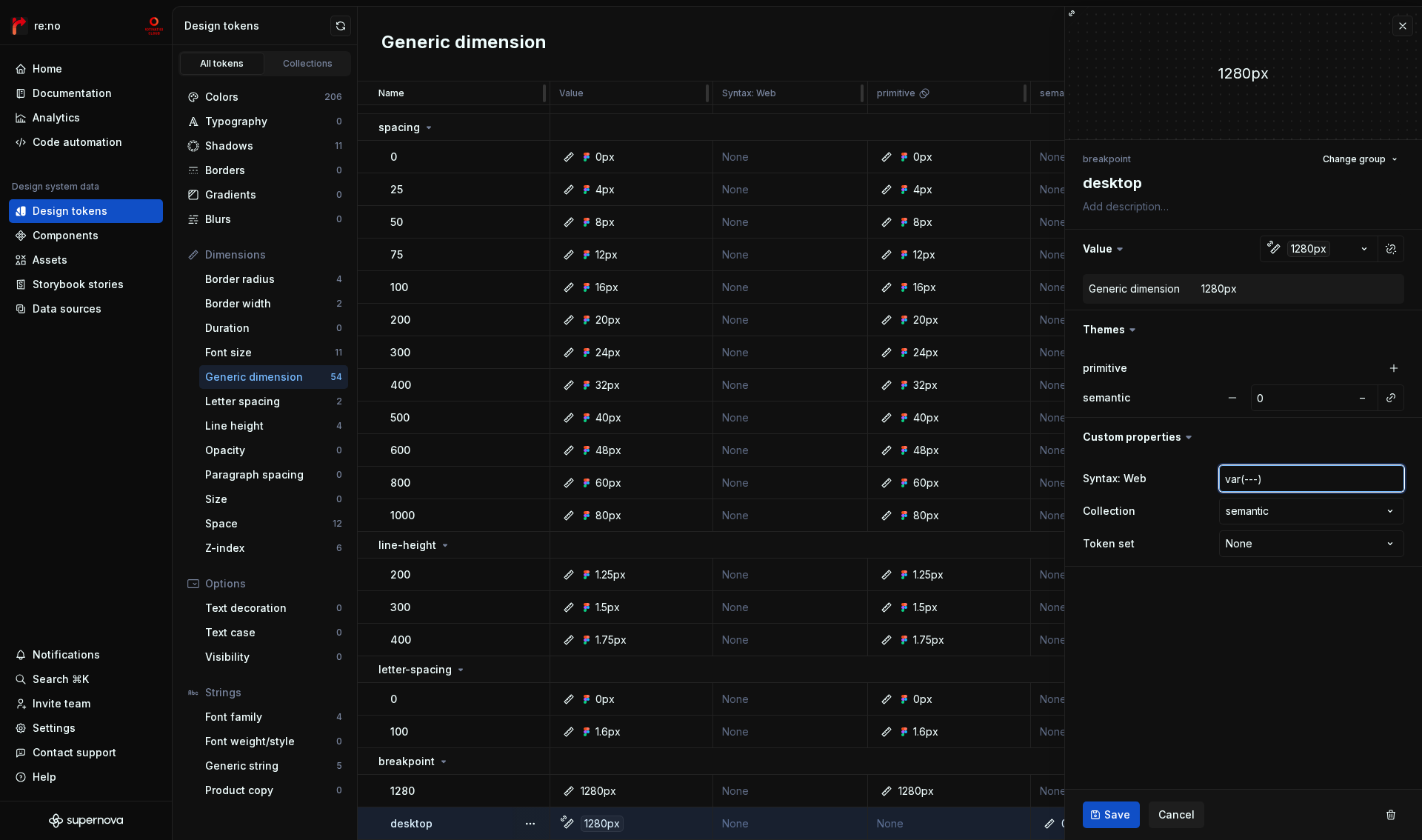
type textarea "*"
type input "var(--)"
paste input "mcs-breakpoint-desktop"
type textarea "*"
type input "var(--mcs-breakpoint-desktop)"
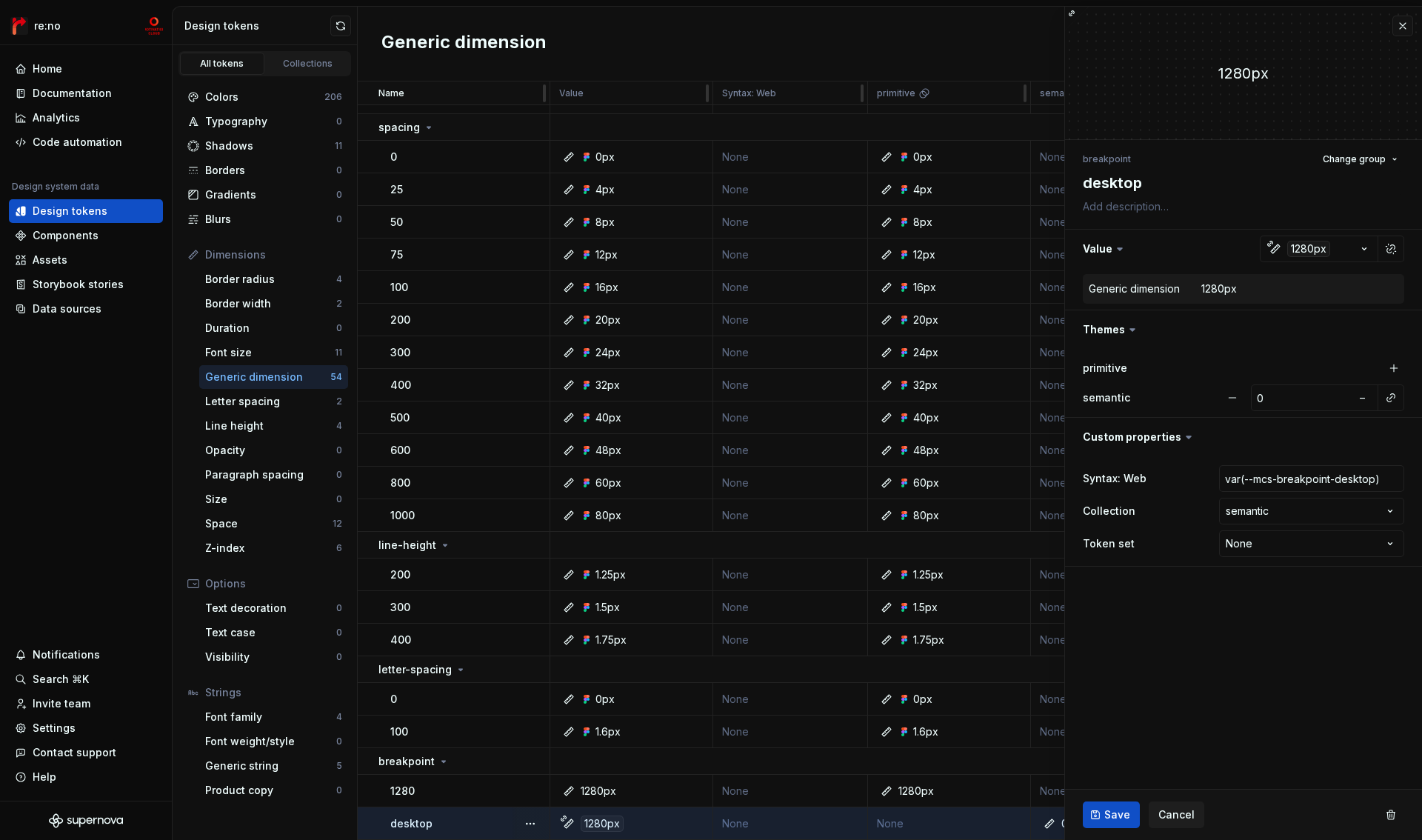
click at [1239, 638] on fieldset "1280px breakpoint Change group desktop Value 1280px Generic dimension 1280px Th…" at bounding box center [1243, 423] width 357 height 833
click at [1110, 818] on span "Save" at bounding box center [1117, 814] width 26 height 15
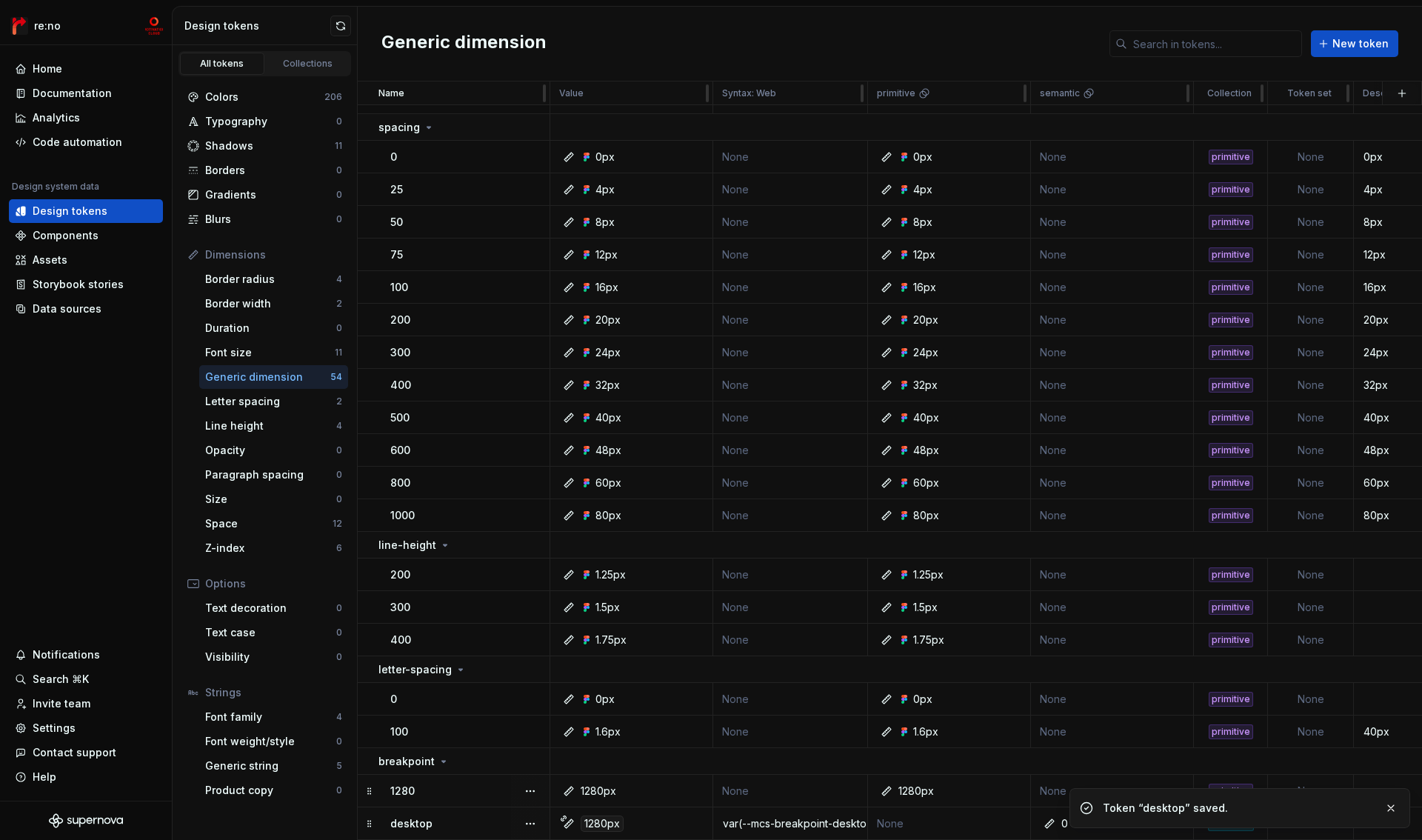
click at [753, 791] on td "None" at bounding box center [790, 791] width 155 height 33
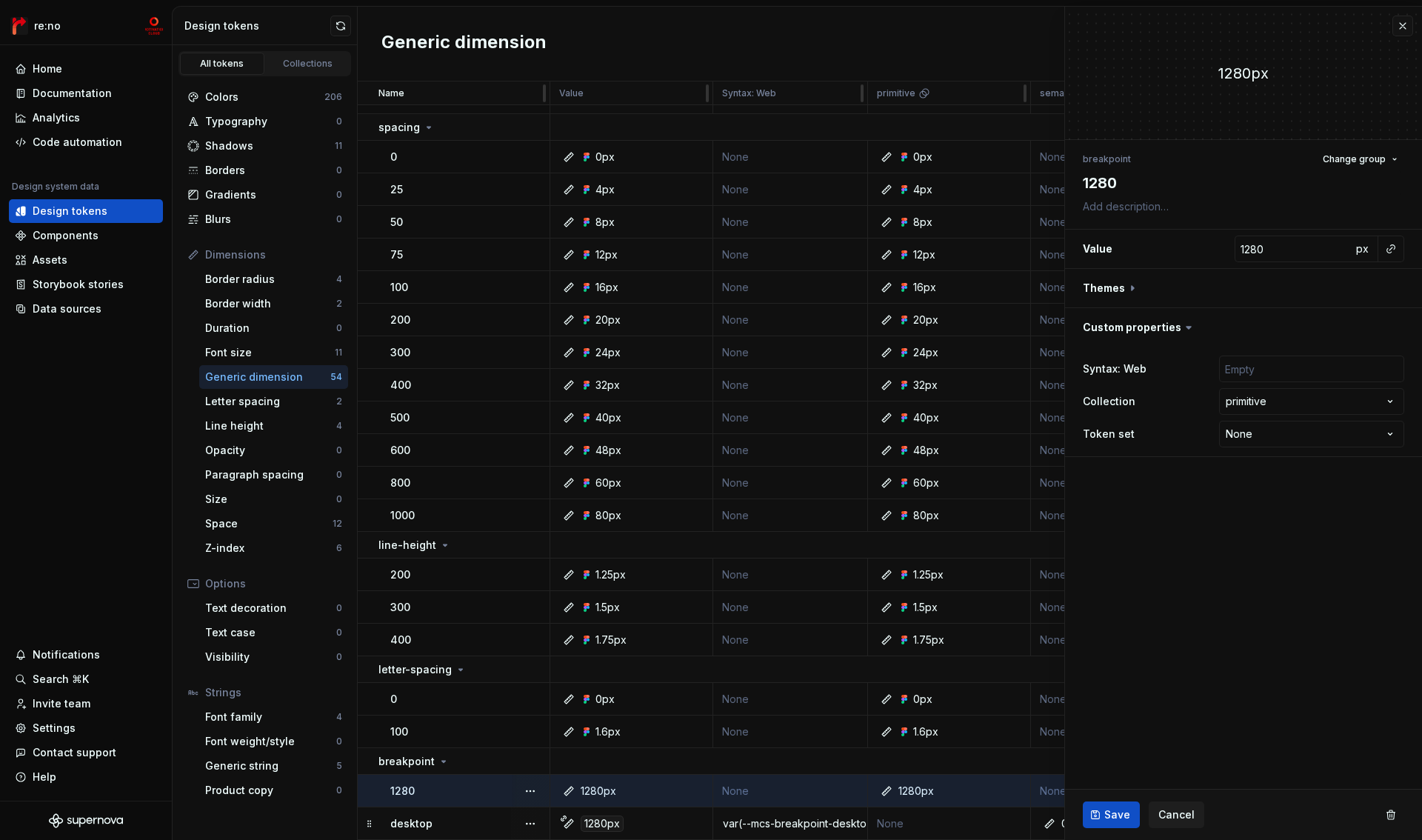
click at [784, 818] on div "var(--mcs-breakpoint-desktop)" at bounding box center [790, 822] width 153 height 15
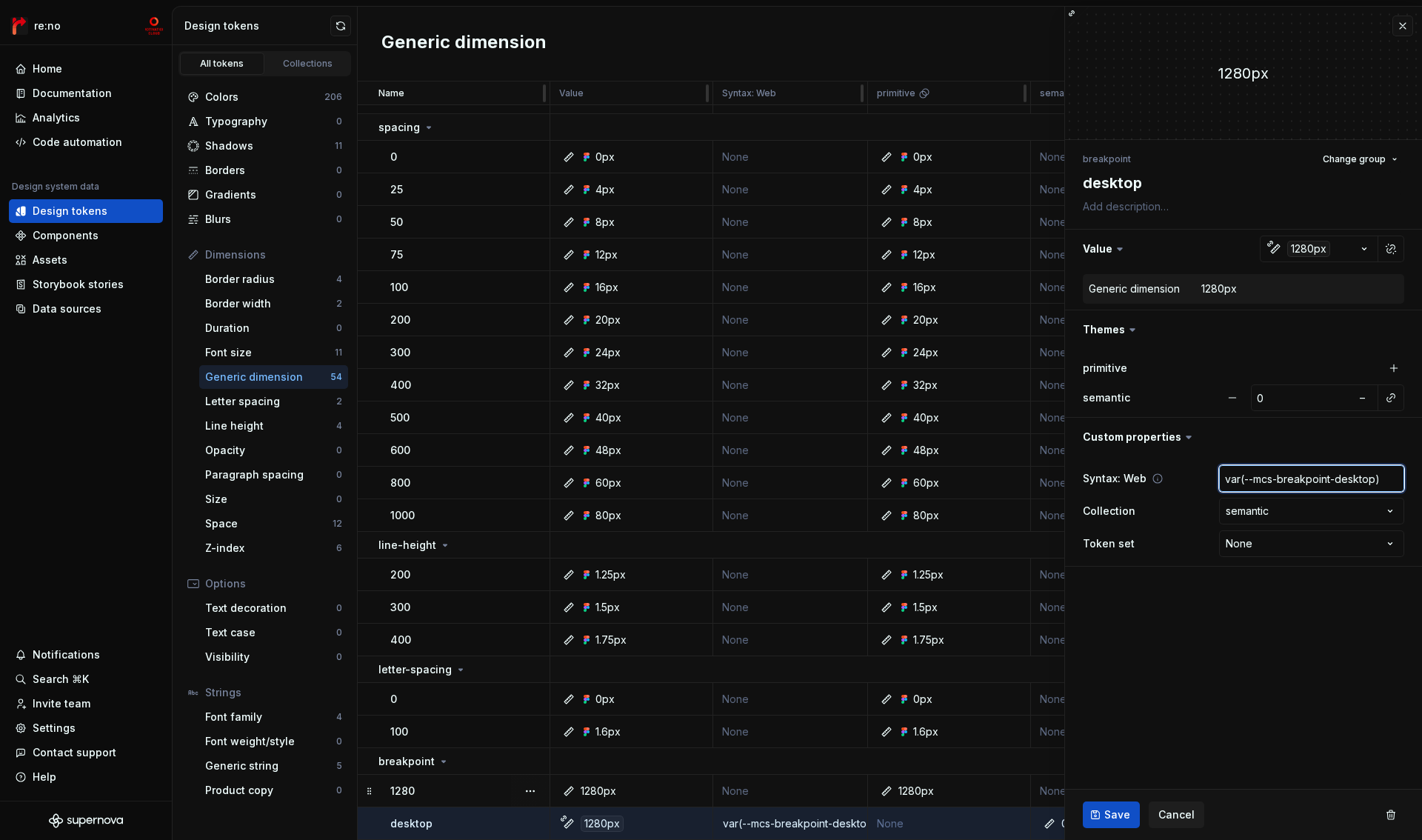
click at [1268, 479] on input "var(--mcs-breakpoint-desktop)" at bounding box center [1311, 477] width 185 height 26
click at [1182, 810] on span "Cancel" at bounding box center [1176, 814] width 36 height 15
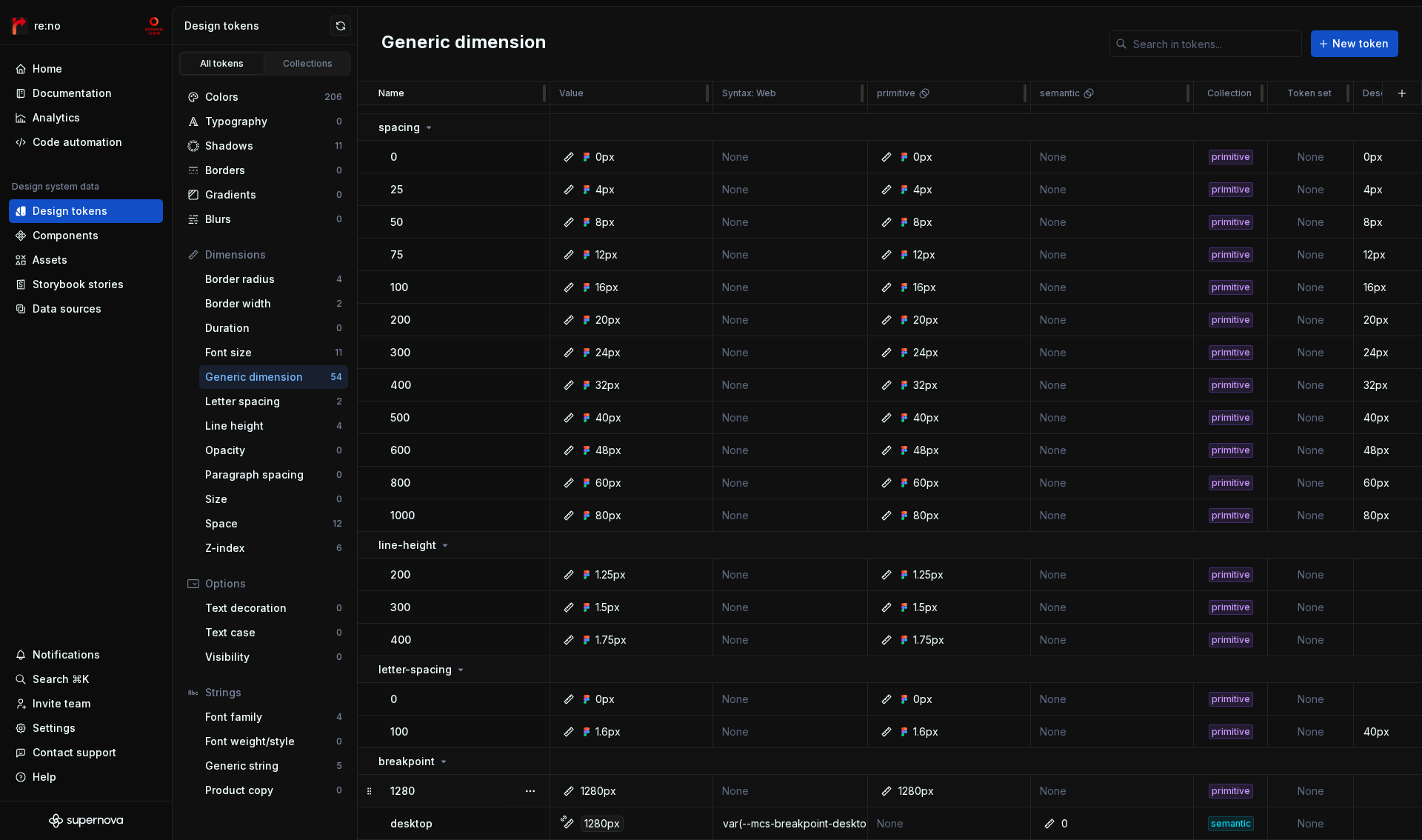
drag, startPoint x: 784, startPoint y: 779, endPoint x: 763, endPoint y: 784, distance: 21.6
click at [763, 784] on td "None" at bounding box center [790, 791] width 155 height 33
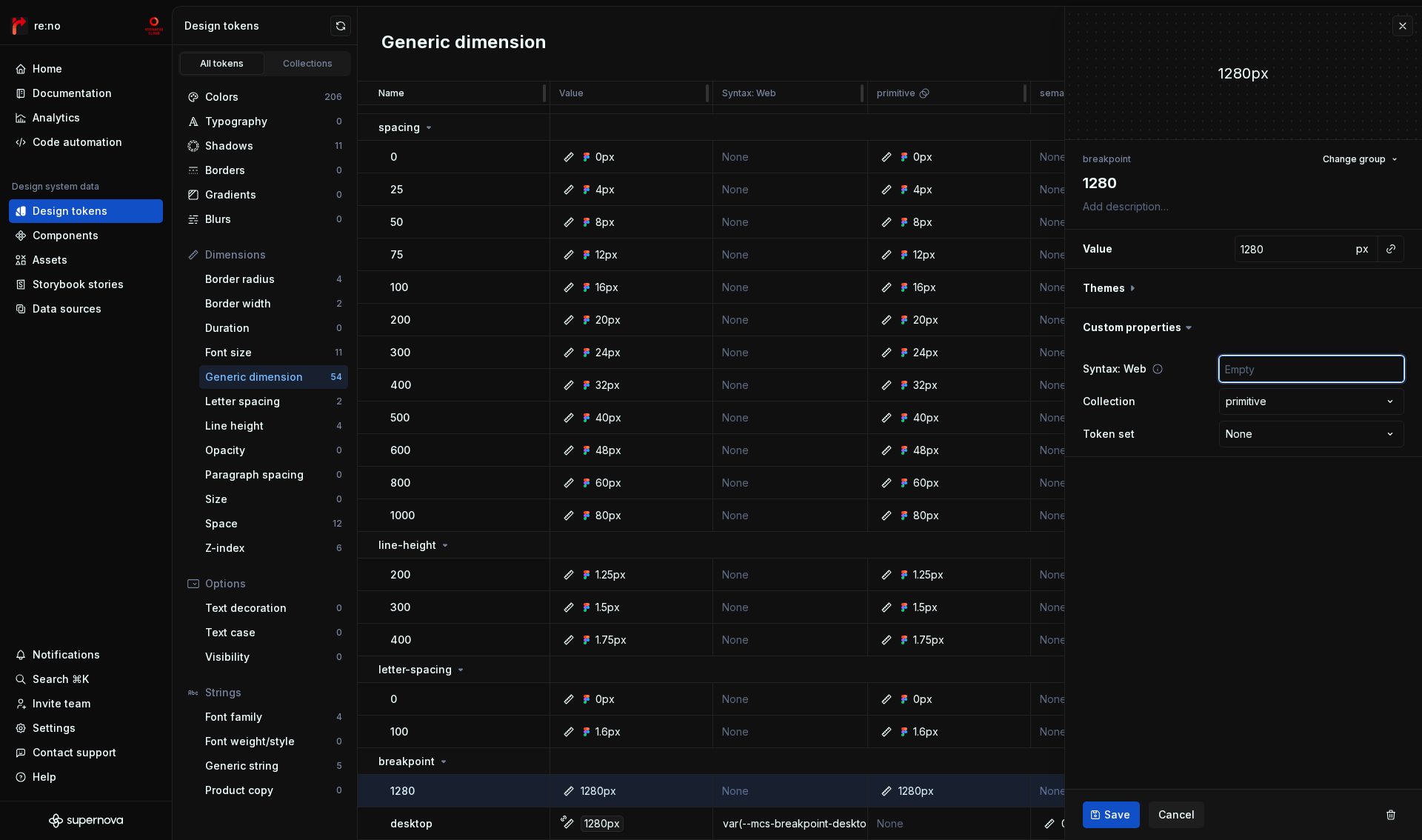
click at [1262, 368] on input "text" at bounding box center [1311, 368] width 185 height 26
paste input "var(--mcs-breakpoint-desktop)"
type textarea "*"
type input "var(--mcs-breakpoint-desktop)"
click at [1347, 368] on input "var(--mcs-breakpoint-desktop)" at bounding box center [1311, 368] width 185 height 26
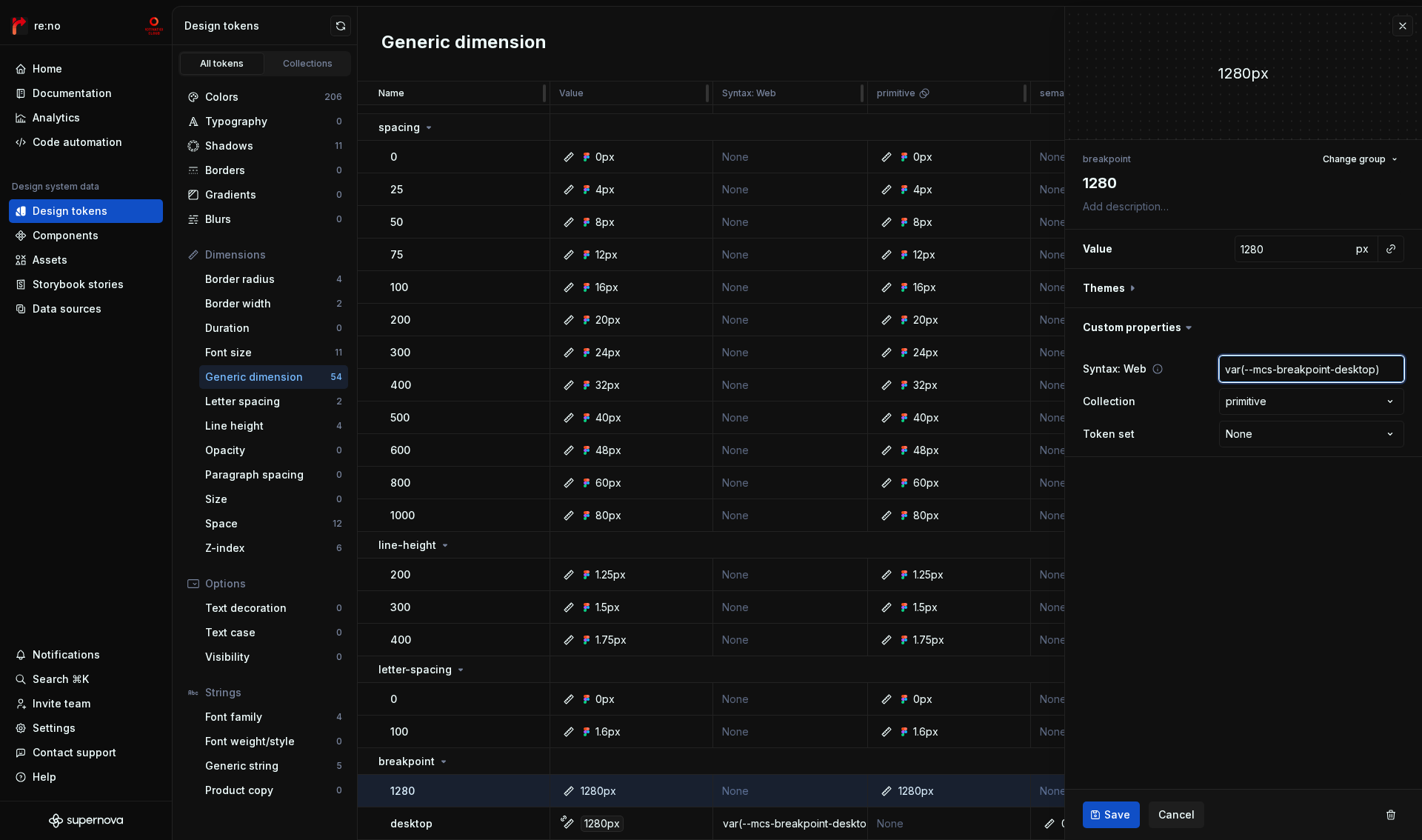
click at [1347, 368] on input "var(--mcs-breakpoint-desktop)" at bounding box center [1311, 368] width 185 height 26
type textarea "*"
type input "var(--mcs-breakpoint-1)"
type textarea "*"
type input "var(--mcs-breakpoint-12)"
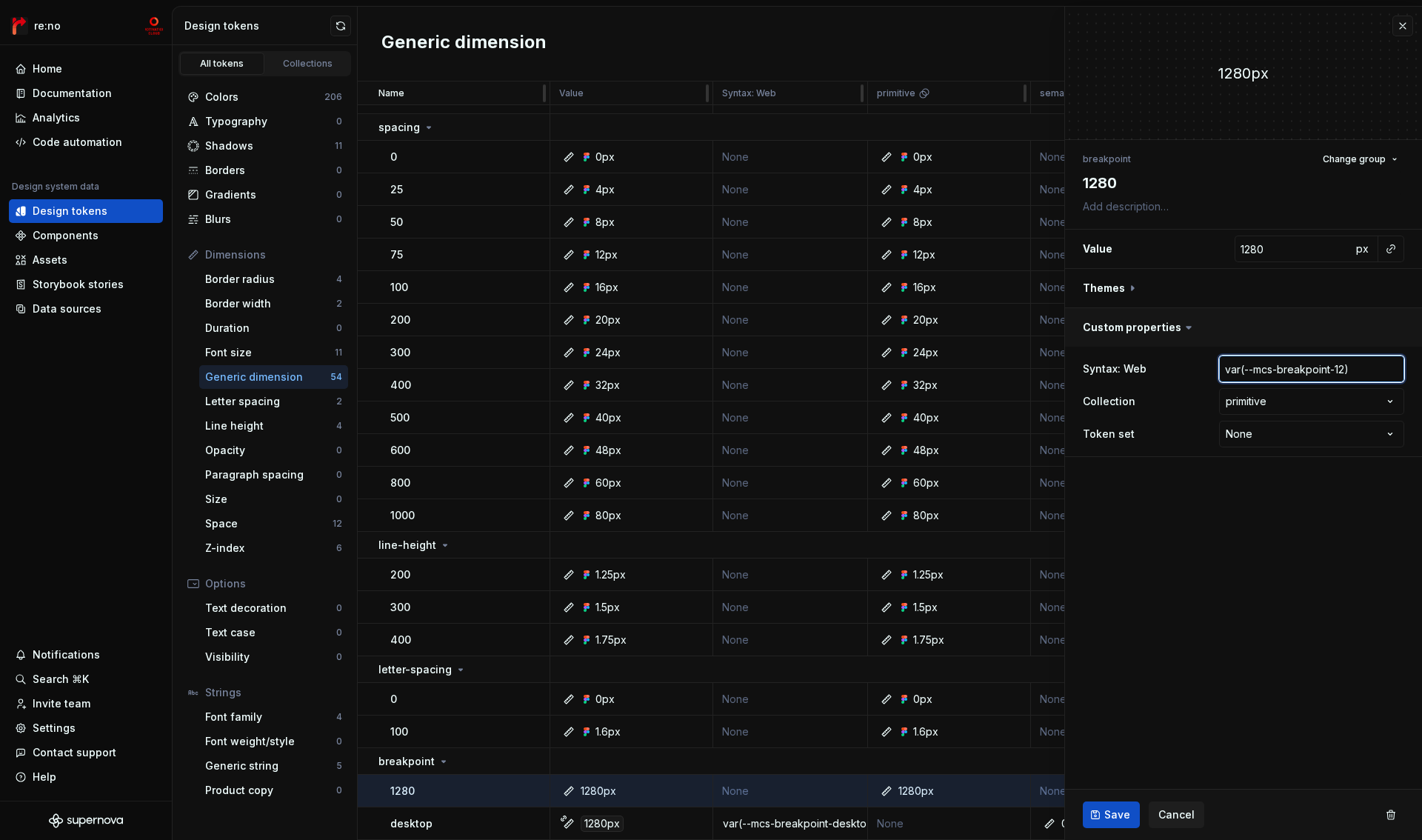
type textarea "*"
type input "var(--mcs-breakpoint-128)"
type textarea "*"
type input "var(--mcs-breakpoint-1280)"
click at [1125, 812] on span "Save" at bounding box center [1117, 814] width 26 height 15
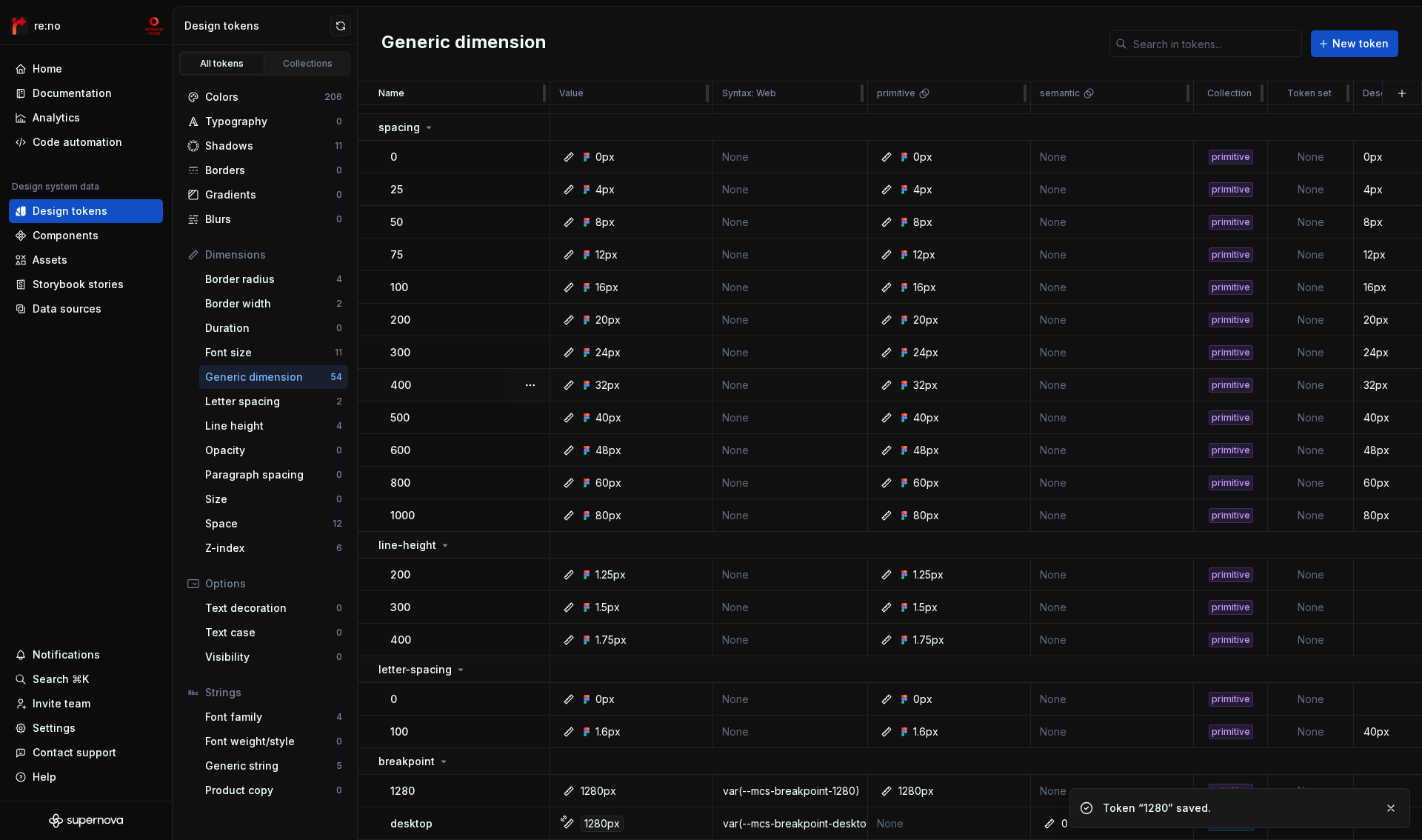
click at [1283, 370] on td "None" at bounding box center [1311, 385] width 86 height 33
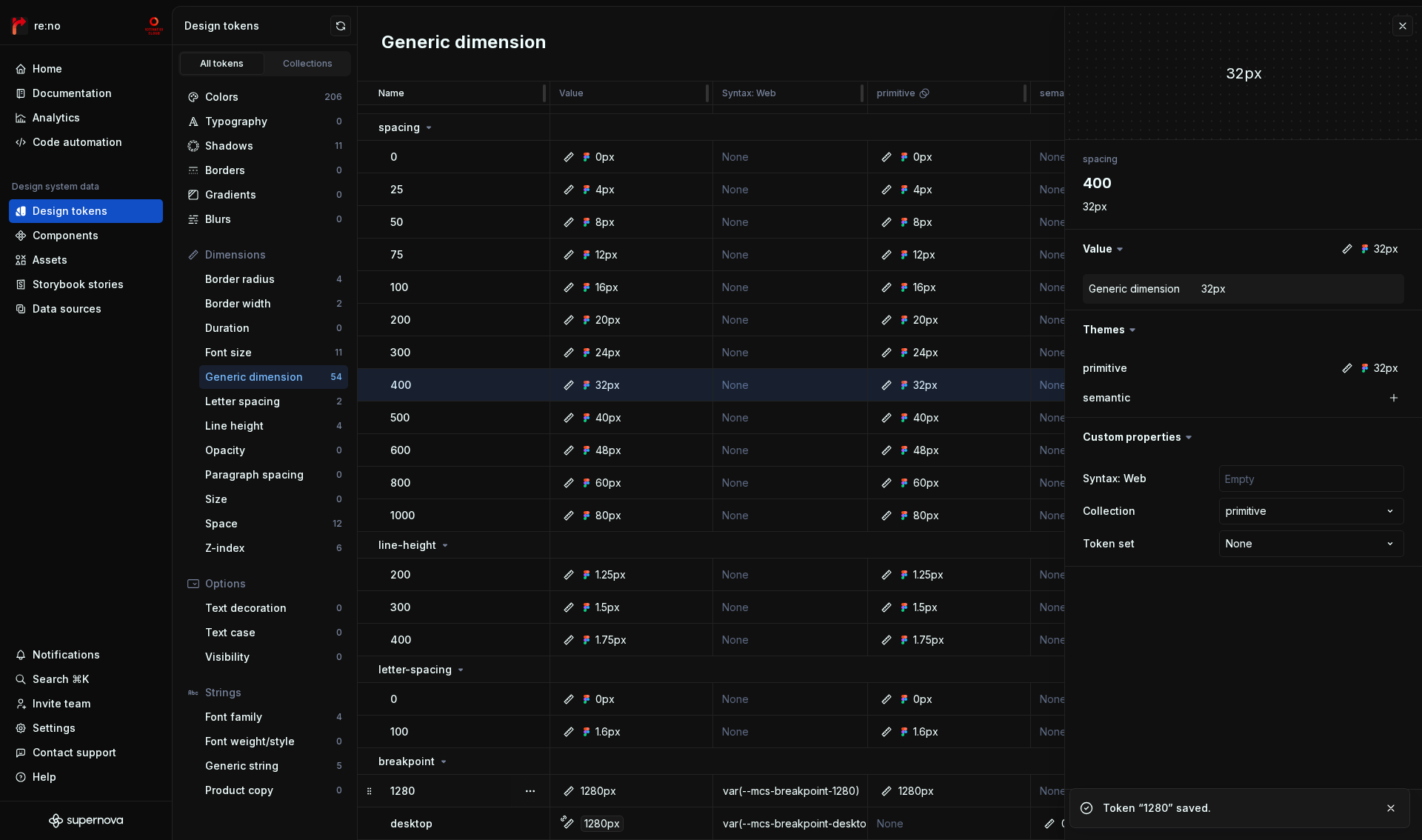
click at [782, 787] on div "var(--mcs-breakpoint-1280)" at bounding box center [790, 790] width 153 height 15
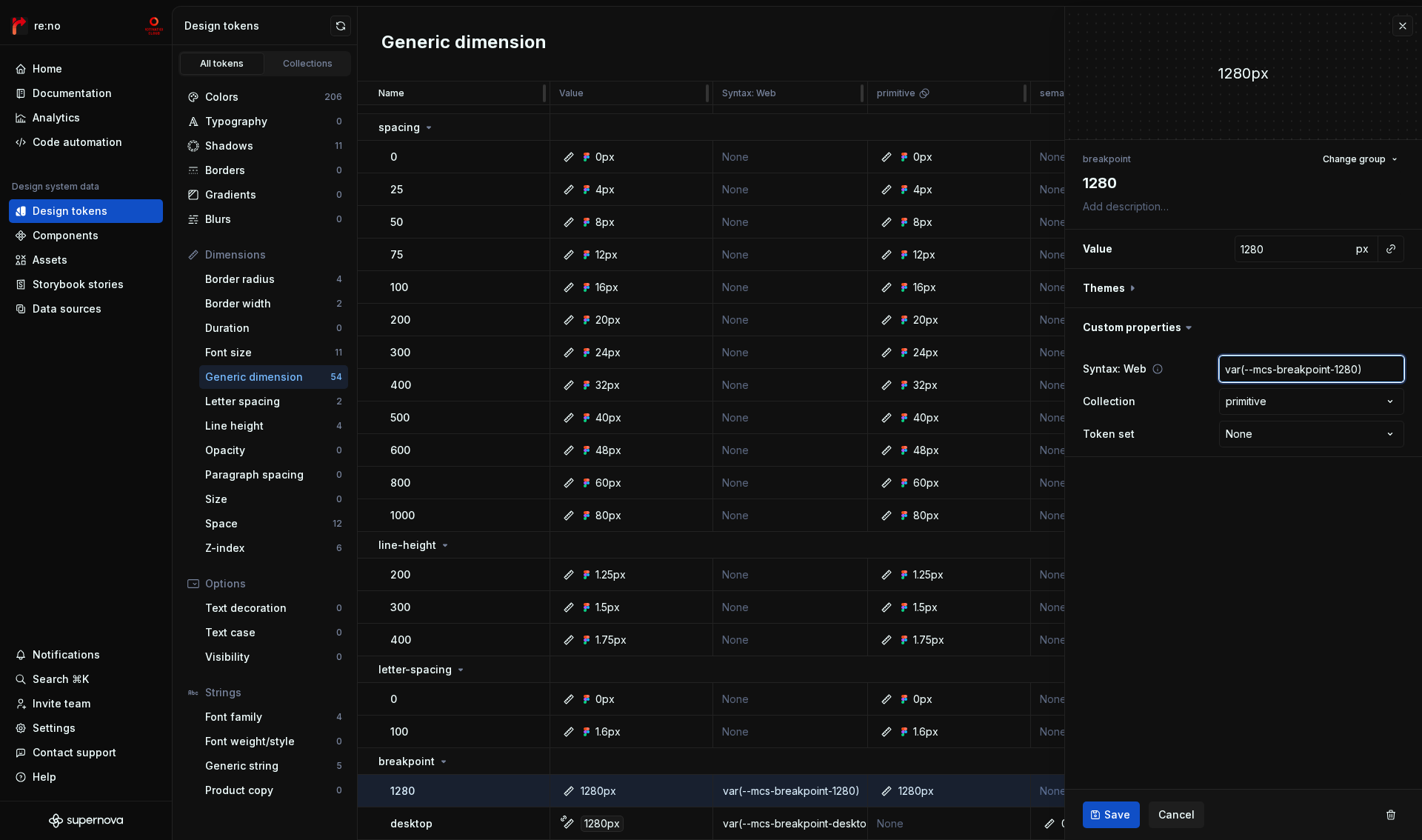
click at [1281, 377] on input "var(--mcs-breakpoint-1280)" at bounding box center [1311, 368] width 185 height 26
type textarea "*"
click at [1112, 818] on span "Save" at bounding box center [1117, 814] width 26 height 15
type textarea "*"
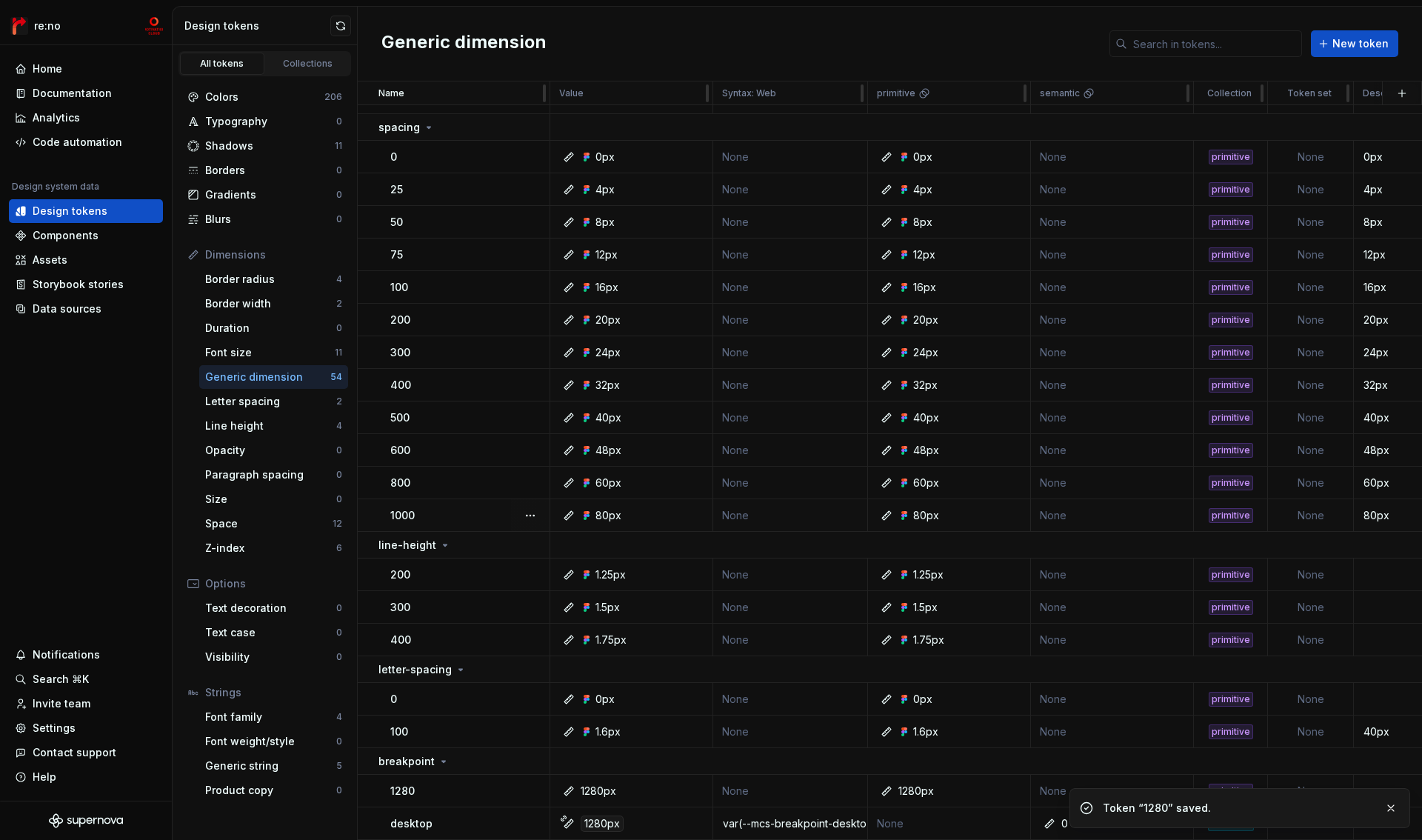
click at [1390, 810] on button "button" at bounding box center [1391, 807] width 19 height 20
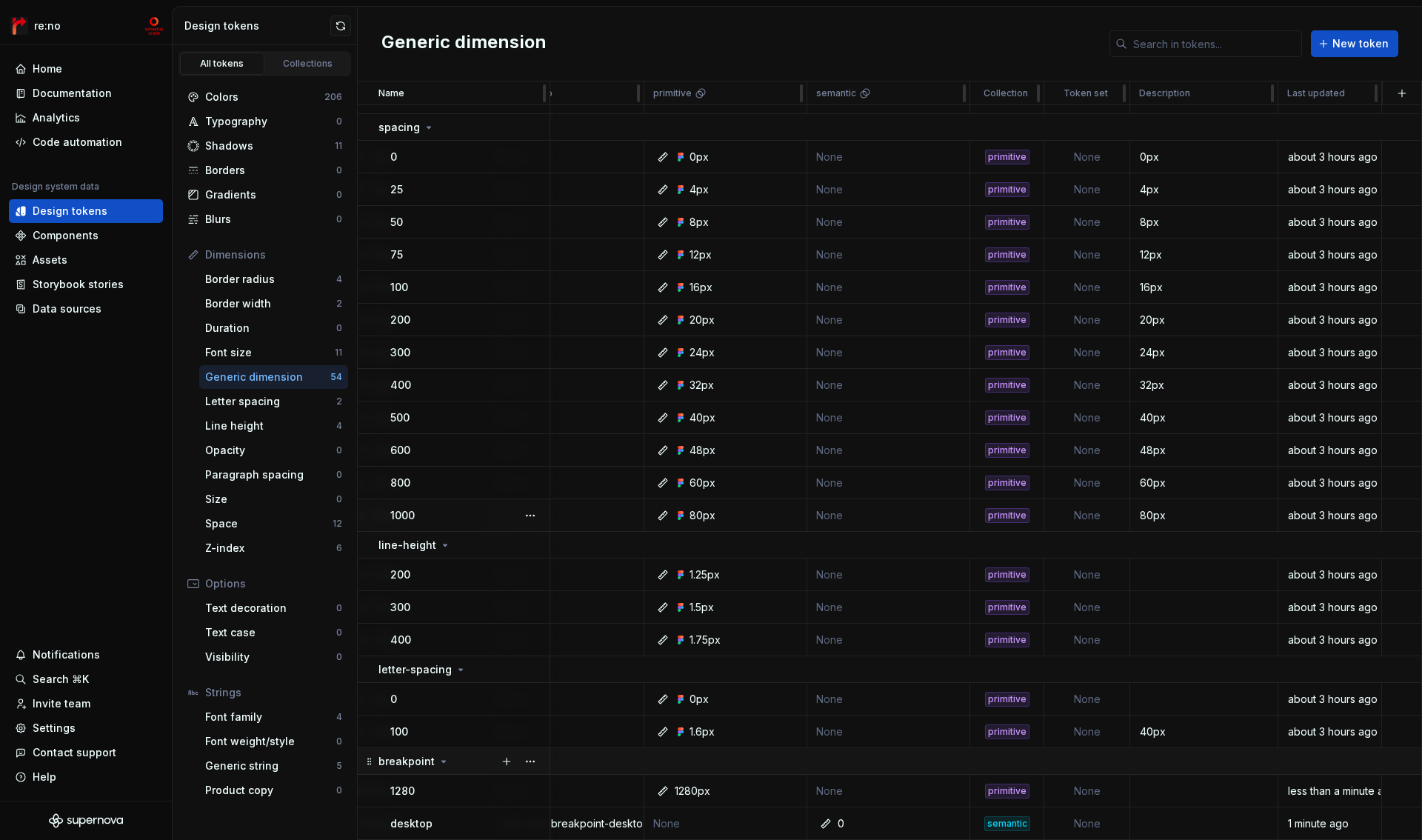
scroll to position [1246, 0]
